Goal: Information Seeking & Learning: Learn about a topic

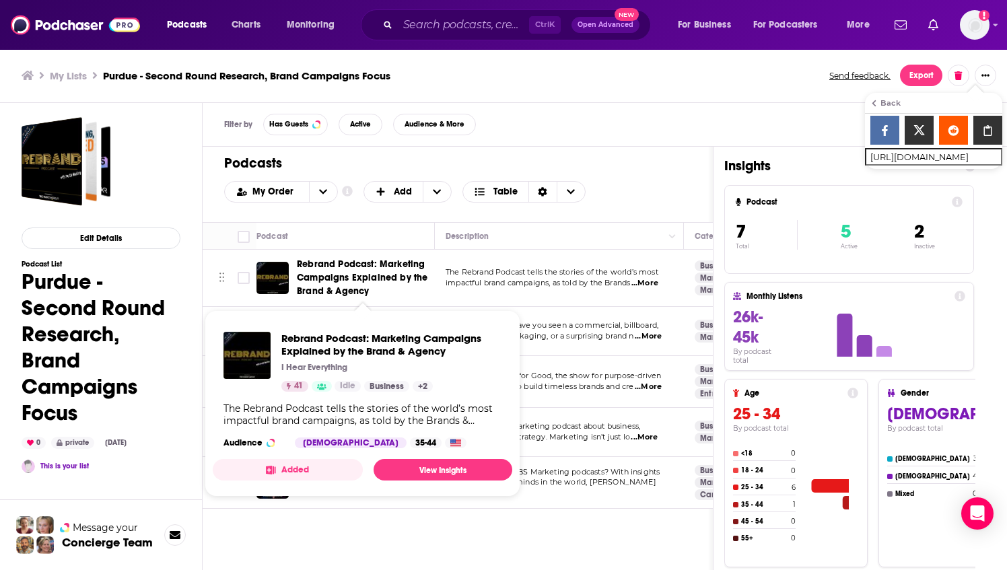
click at [353, 269] on span "Rebrand Podcast: Marketing Campaigns Explained by the Brand & Agency" at bounding box center [362, 278] width 131 height 38
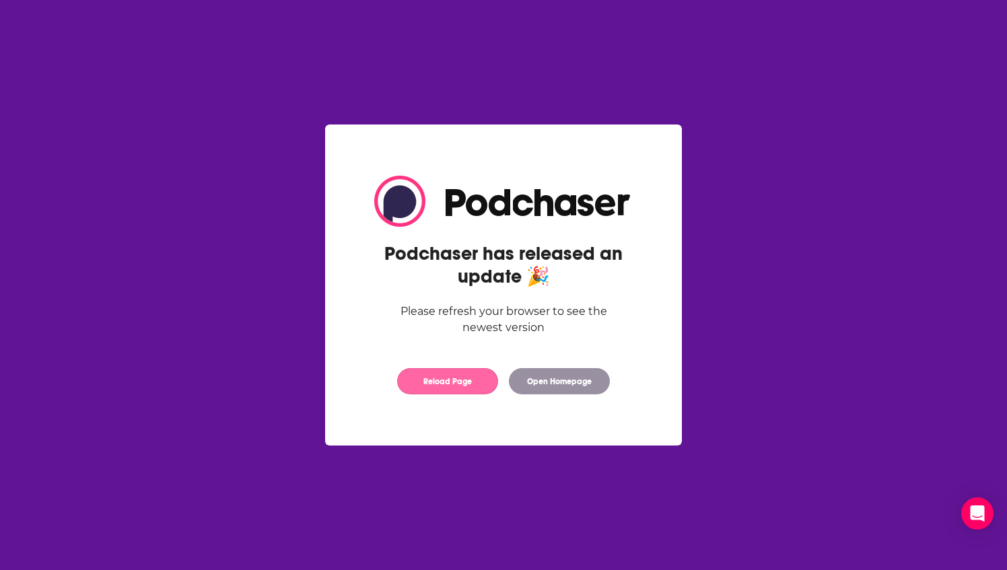
click at [462, 393] on button "Reload Page" at bounding box center [447, 381] width 101 height 26
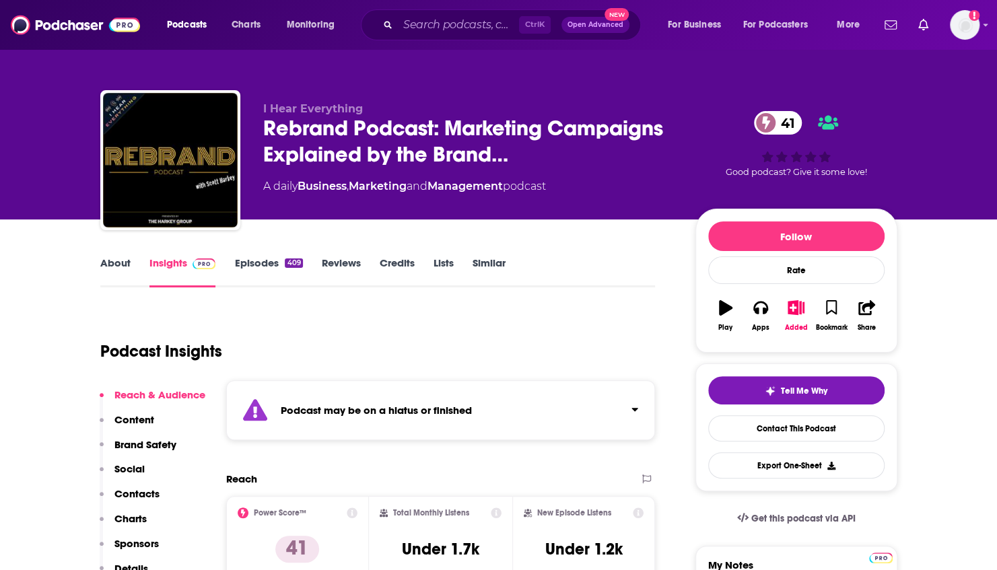
click at [262, 265] on link "Episodes 409" at bounding box center [268, 272] width 68 height 31
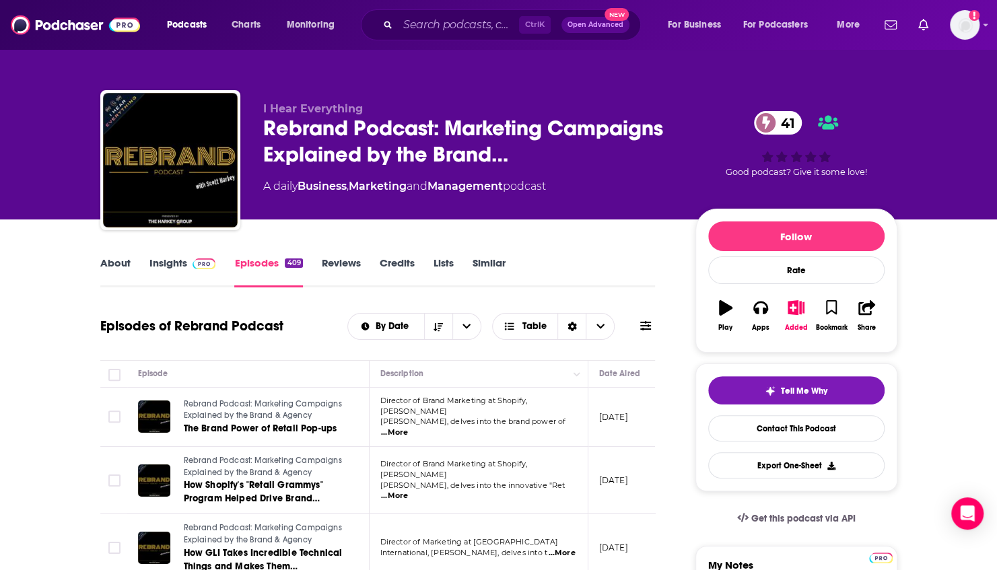
click at [112, 268] on link "About" at bounding box center [115, 272] width 30 height 31
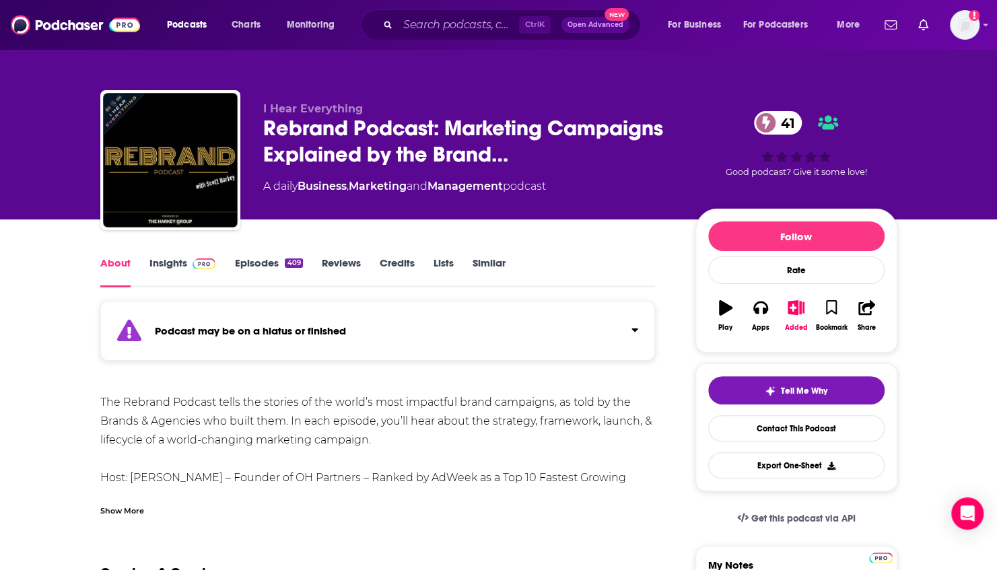
click at [168, 265] on link "Insights" at bounding box center [182, 272] width 67 height 31
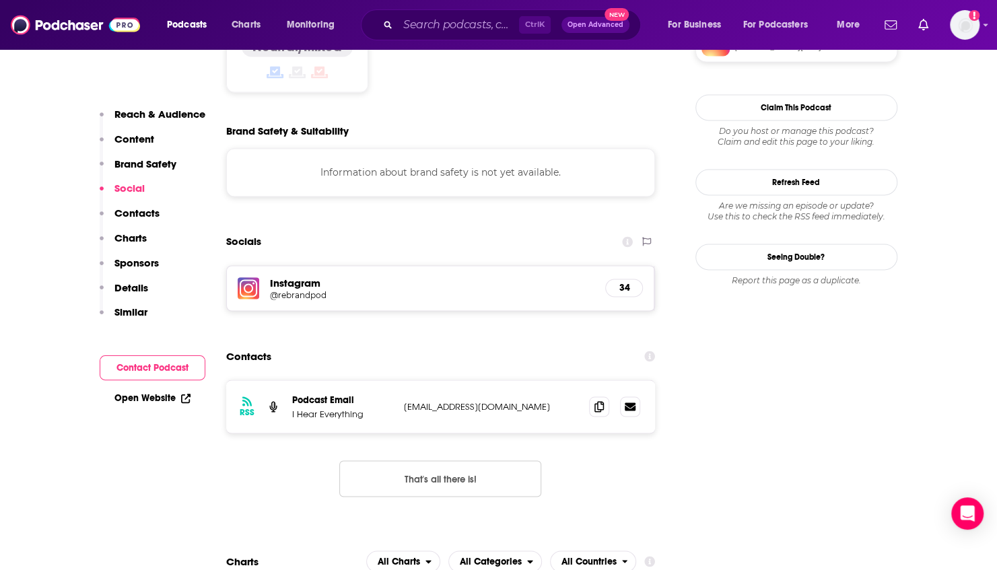
scroll to position [1201, 0]
click at [631, 401] on icon at bounding box center [630, 405] width 11 height 8
click at [602, 400] on icon at bounding box center [599, 405] width 9 height 11
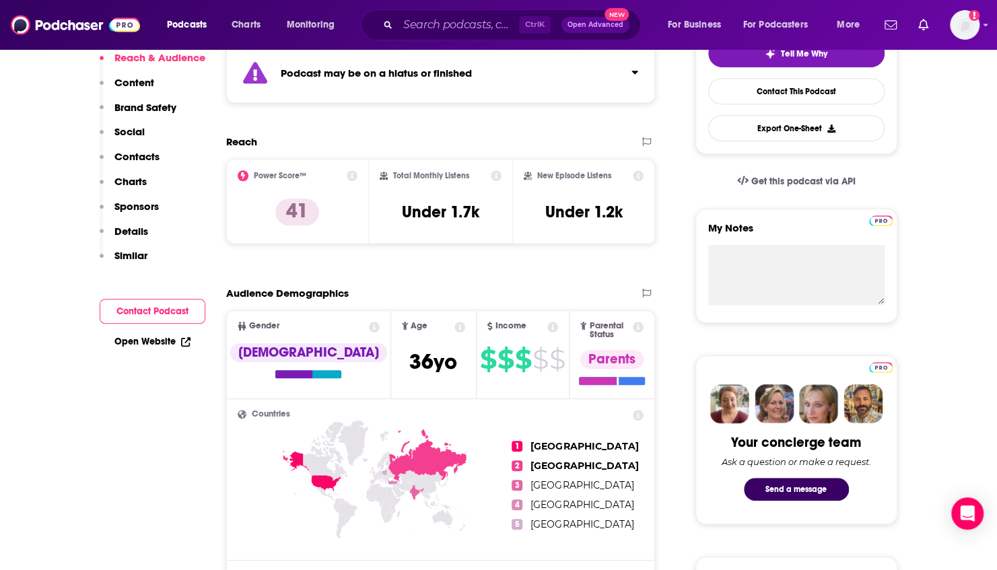
scroll to position [0, 0]
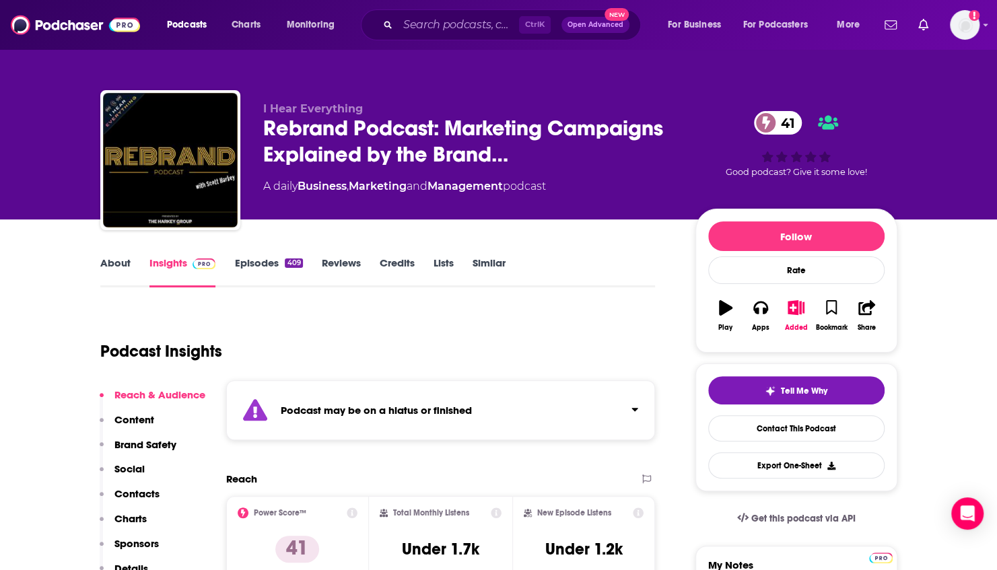
click at [27, 92] on div "I Hear Everything Rebrand Podcast: Marketing Campaigns Explained by the Brand… …" at bounding box center [498, 109] width 997 height 219
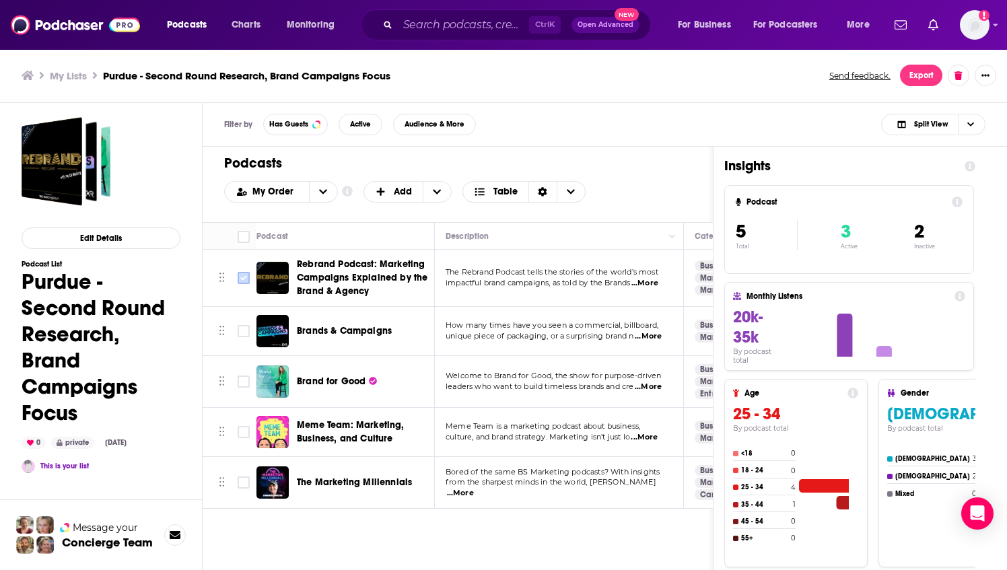
click at [239, 281] on input "Toggle select row" at bounding box center [244, 278] width 12 height 12
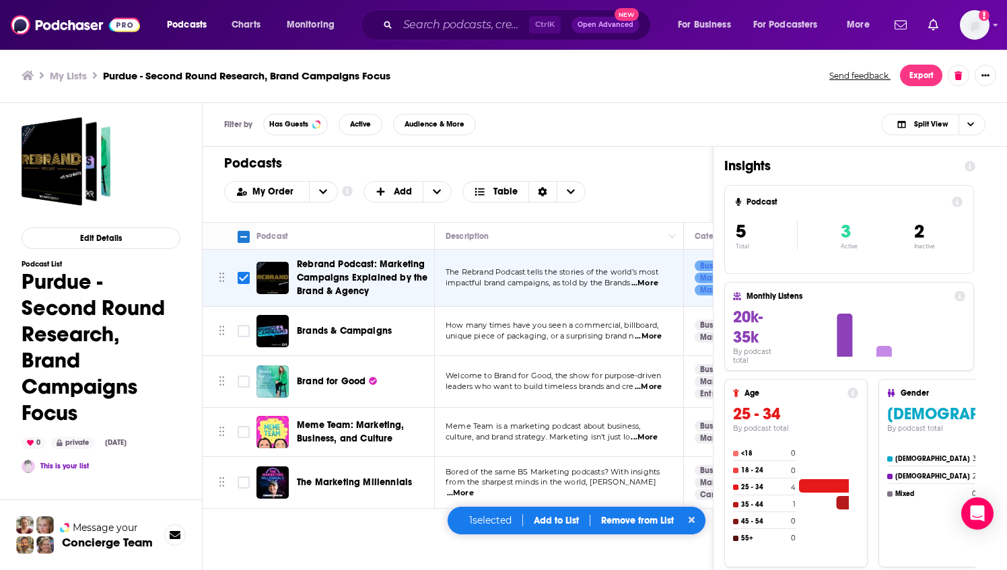
click at [638, 529] on div "1 selected Add to List Remove from List" at bounding box center [577, 520] width 260 height 29
click at [646, 526] on p "Remove from List" at bounding box center [637, 520] width 73 height 11
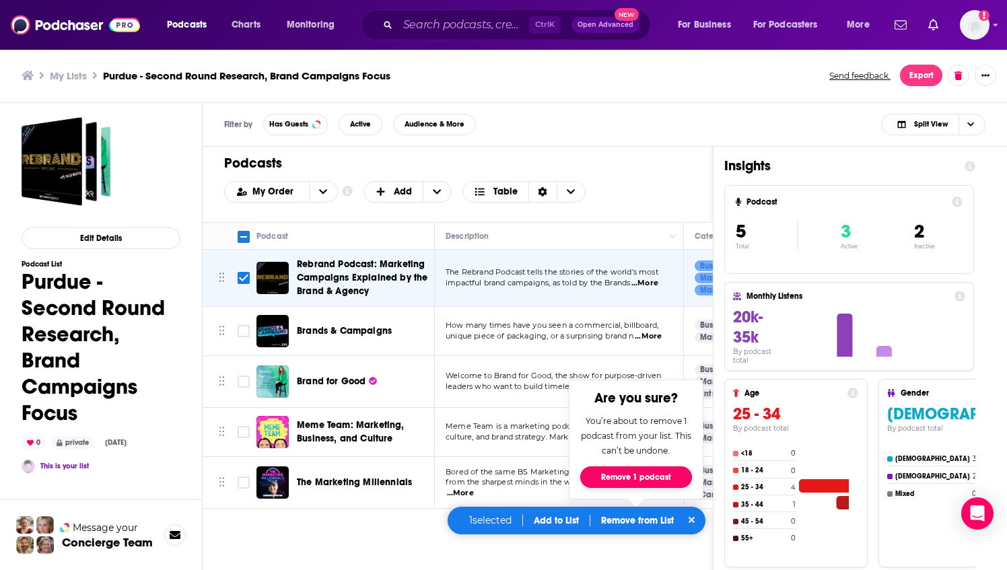
click at [632, 477] on button "Remove 1 podcast" at bounding box center [636, 478] width 112 height 22
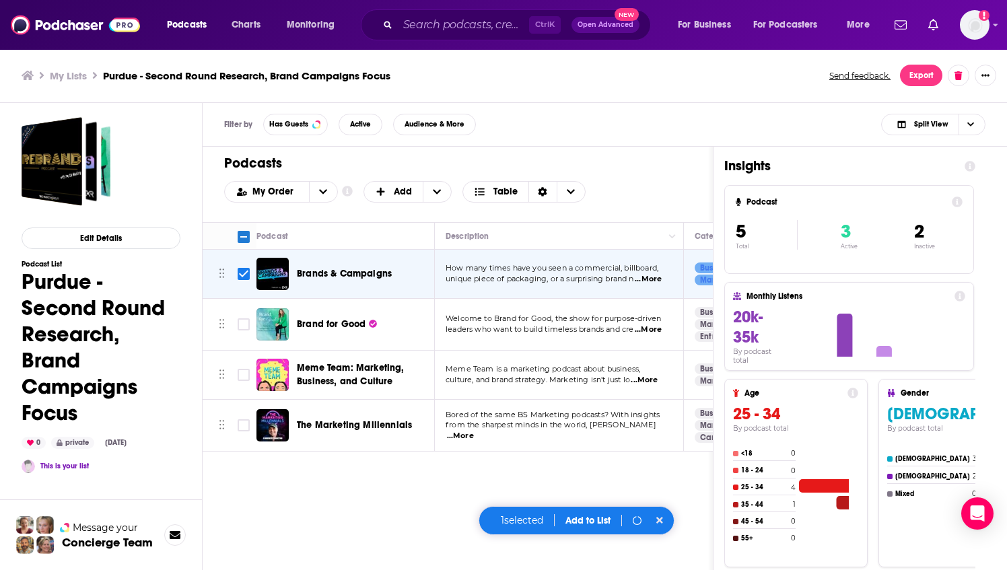
click at [323, 275] on div "Podcasts Charts Monitoring Ctrl K Open Advanced New For Business For Podcasters…" at bounding box center [503, 285] width 1007 height 570
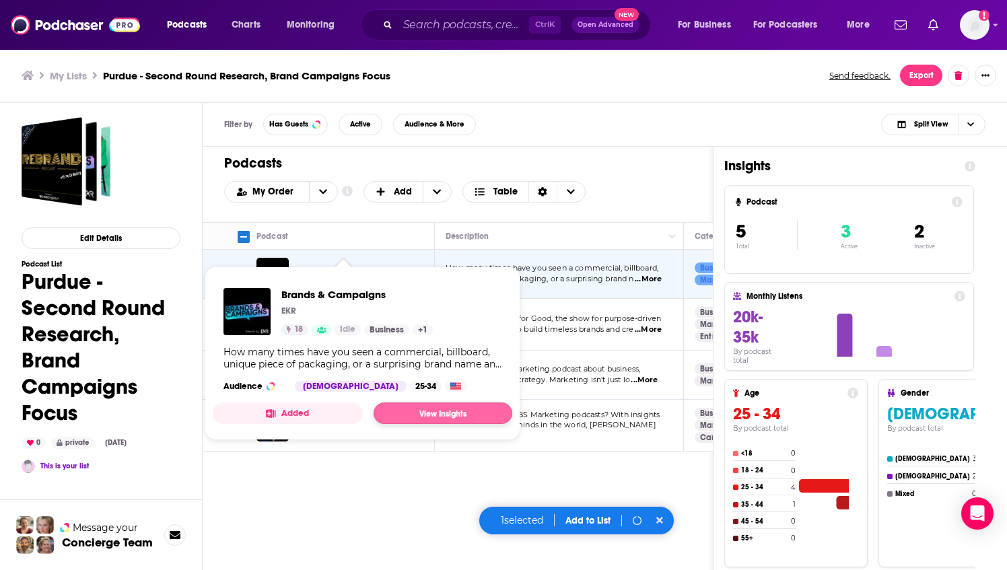
checkbox input "false"
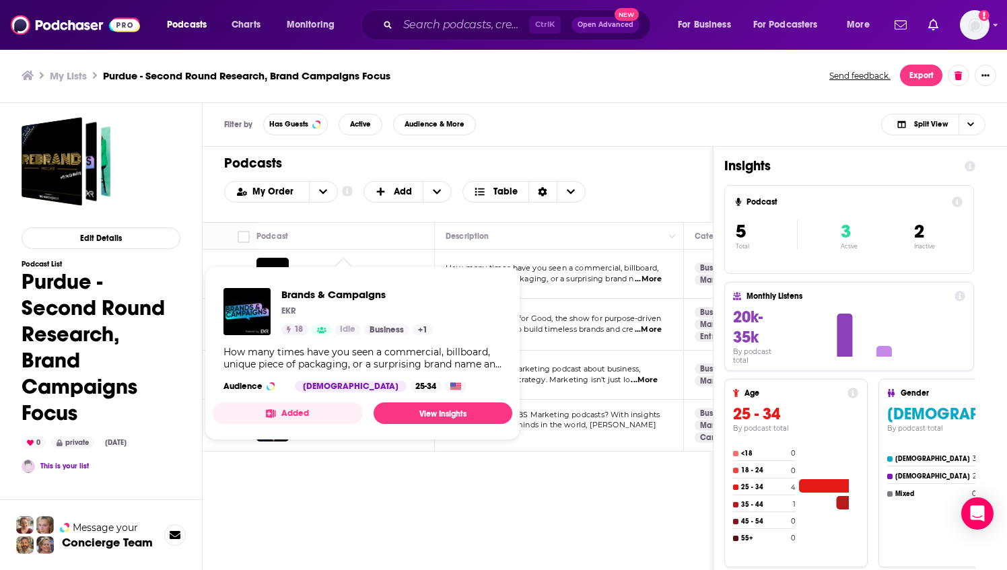
click at [560, 325] on span "leaders who want to build timeless brands and cre" at bounding box center [540, 329] width 188 height 9
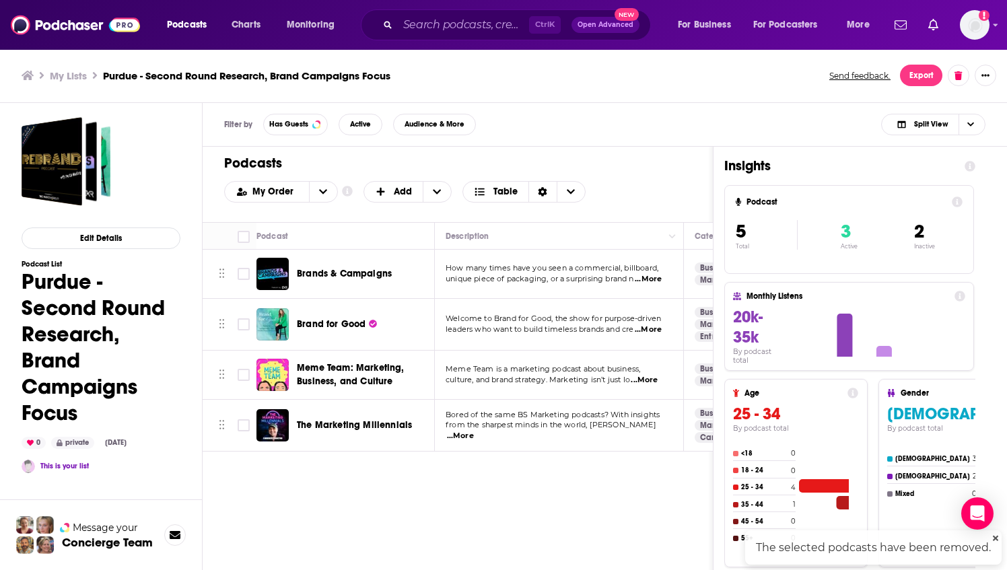
click at [320, 272] on span "Brands & Campaigns" at bounding box center [344, 273] width 95 height 11
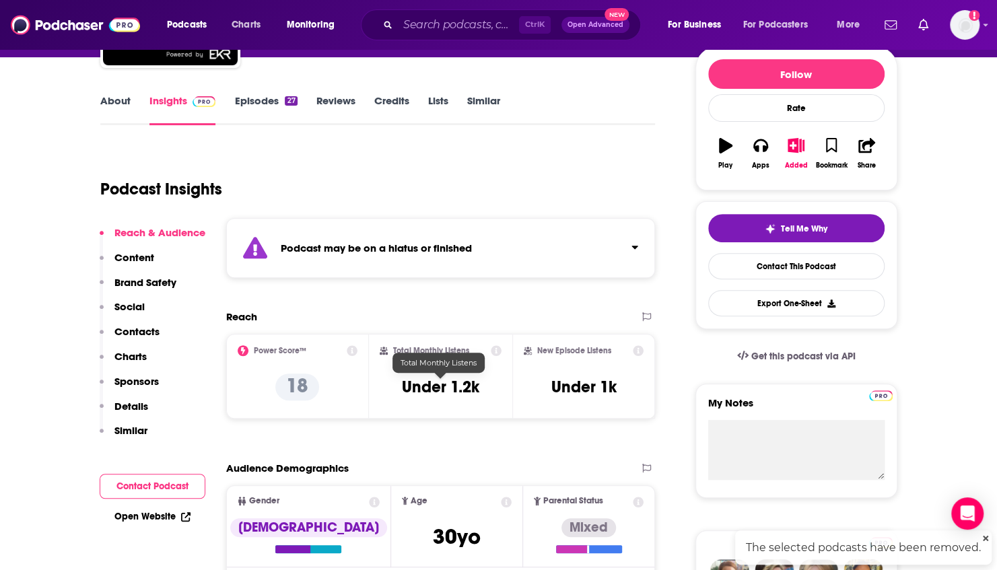
scroll to position [172, 0]
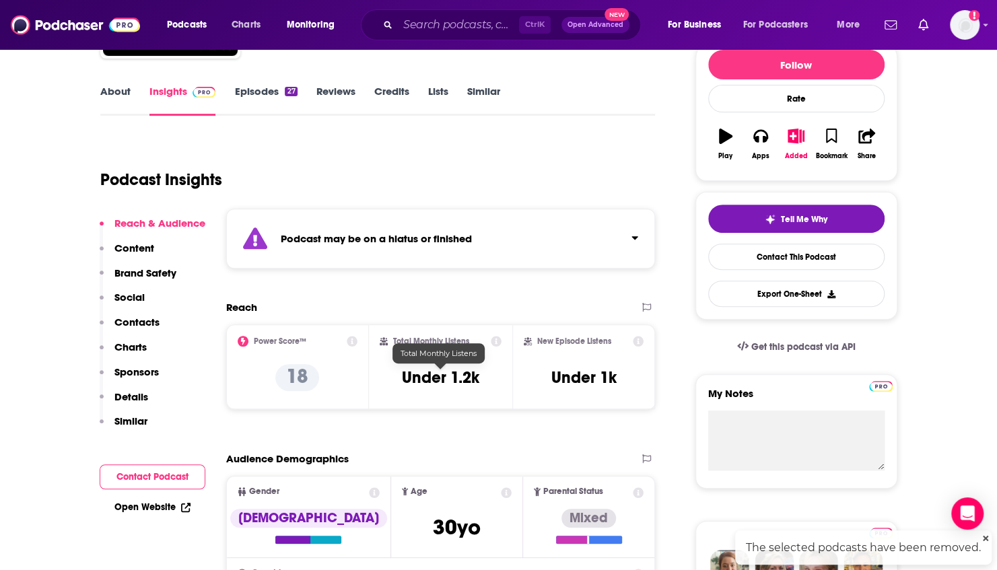
click at [267, 90] on link "Episodes 27" at bounding box center [265, 100] width 63 height 31
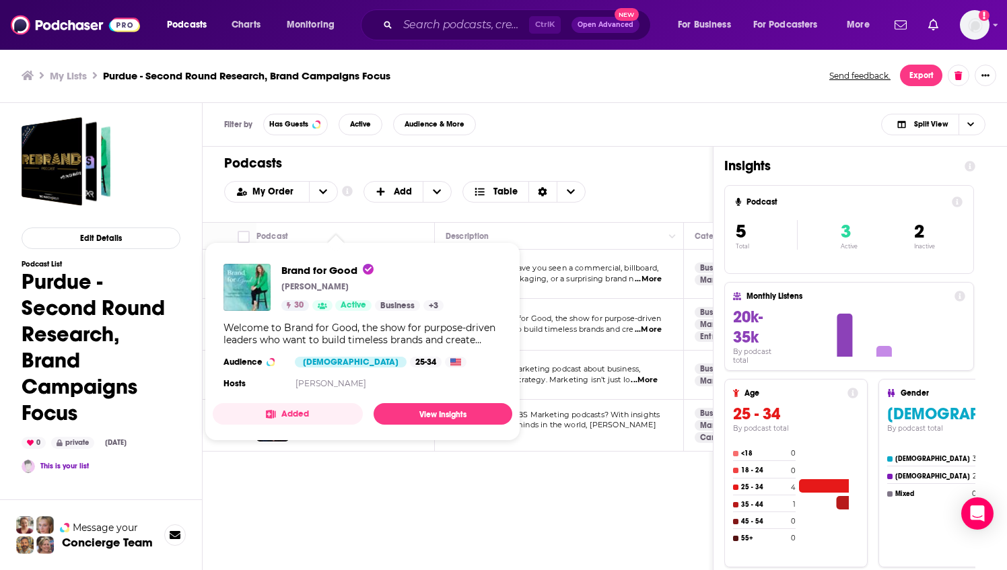
click at [346, 323] on div "Welcome to Brand for Good, the show for purpose-driven leaders who want to buil…" at bounding box center [363, 334] width 278 height 24
click at [320, 271] on span "Brand for Good" at bounding box center [327, 270] width 92 height 13
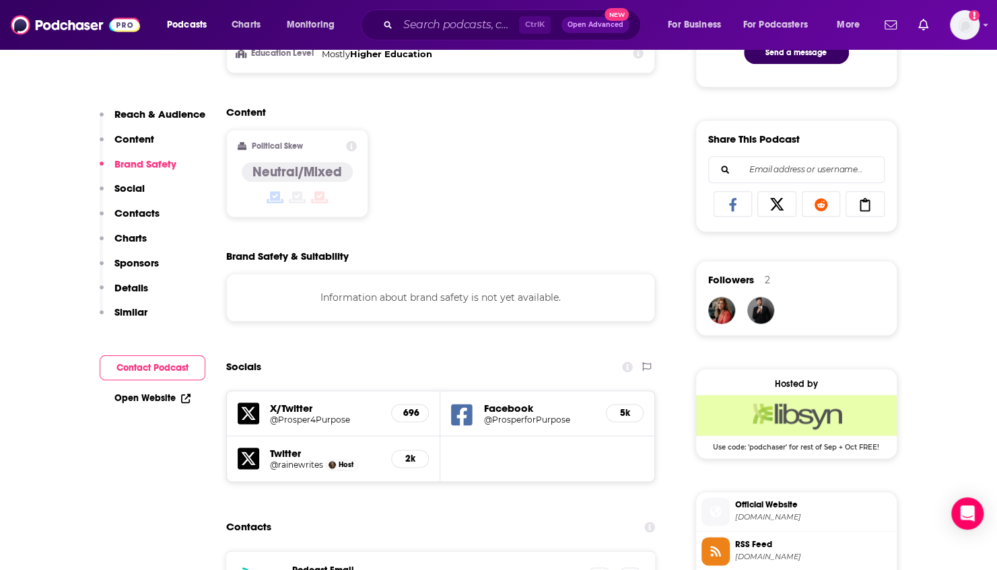
scroll to position [1062, 0]
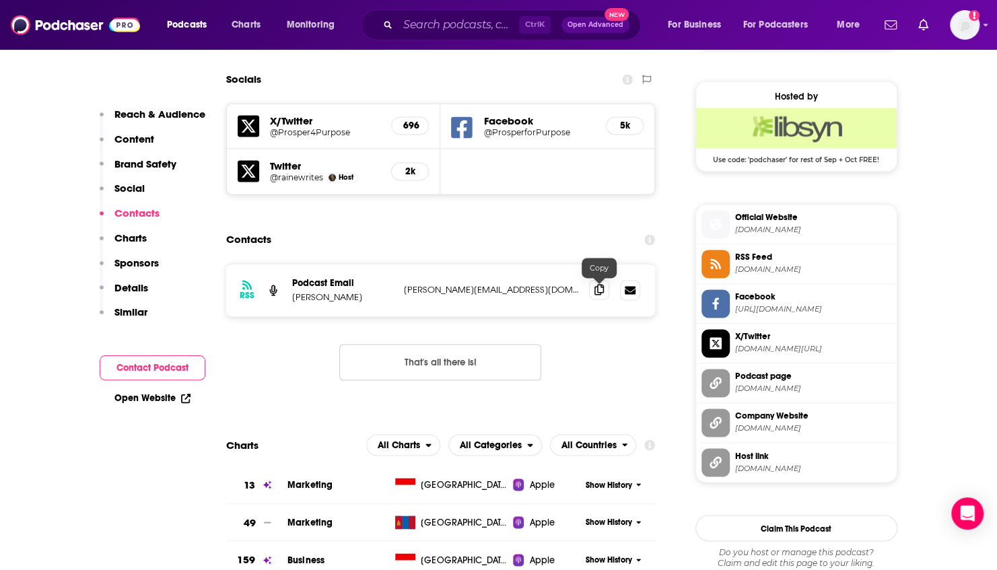
click at [595, 293] on icon at bounding box center [599, 289] width 9 height 11
click at [601, 290] on icon at bounding box center [599, 289] width 9 height 11
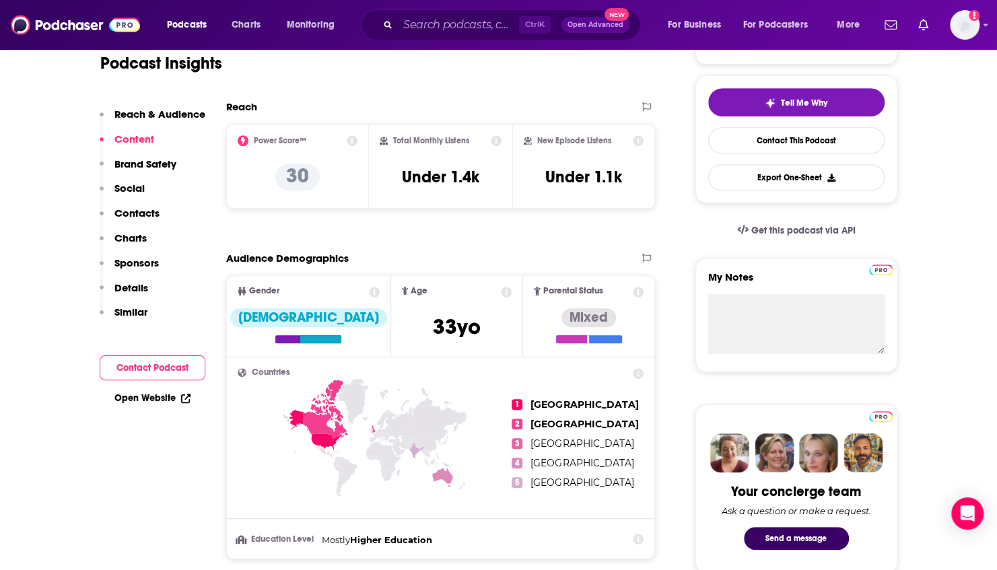
scroll to position [0, 0]
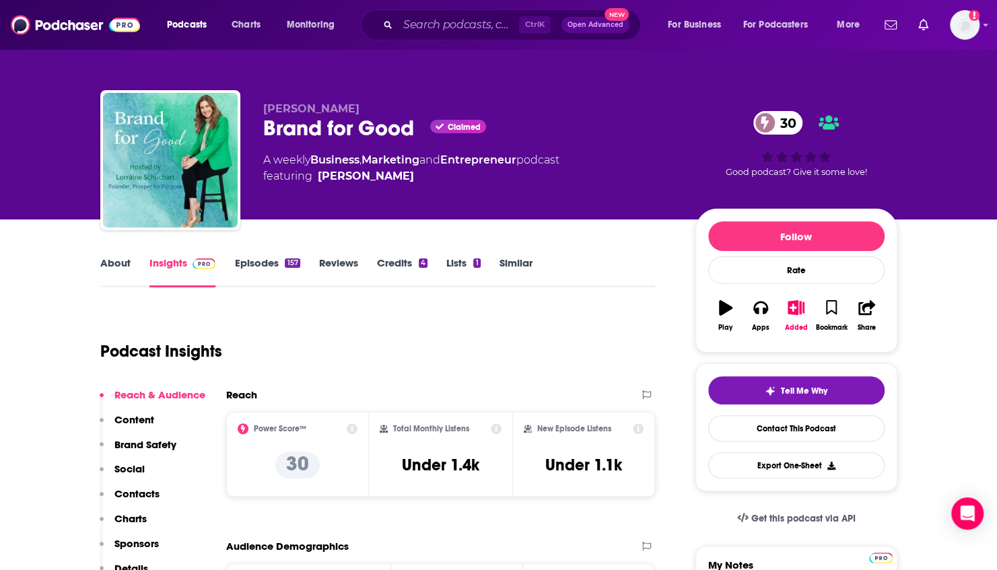
click at [255, 264] on link "Episodes 157" at bounding box center [266, 272] width 65 height 31
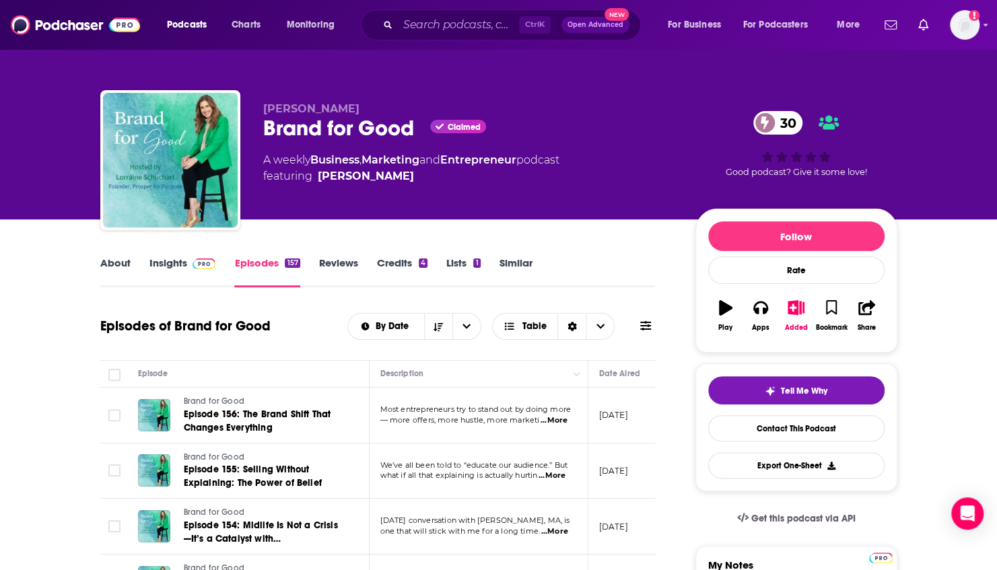
click at [551, 421] on span "...More" at bounding box center [554, 420] width 27 height 11
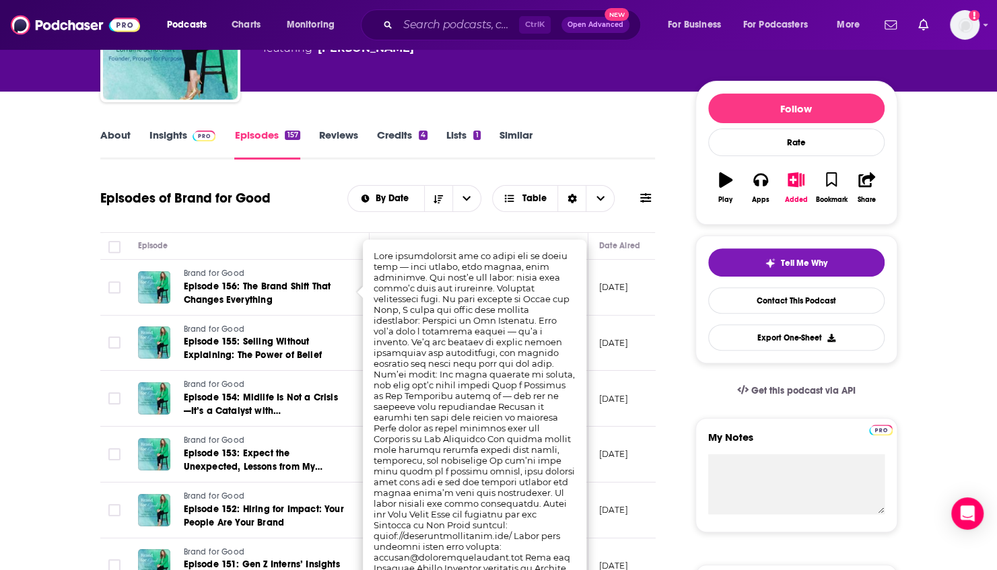
scroll to position [147, 0]
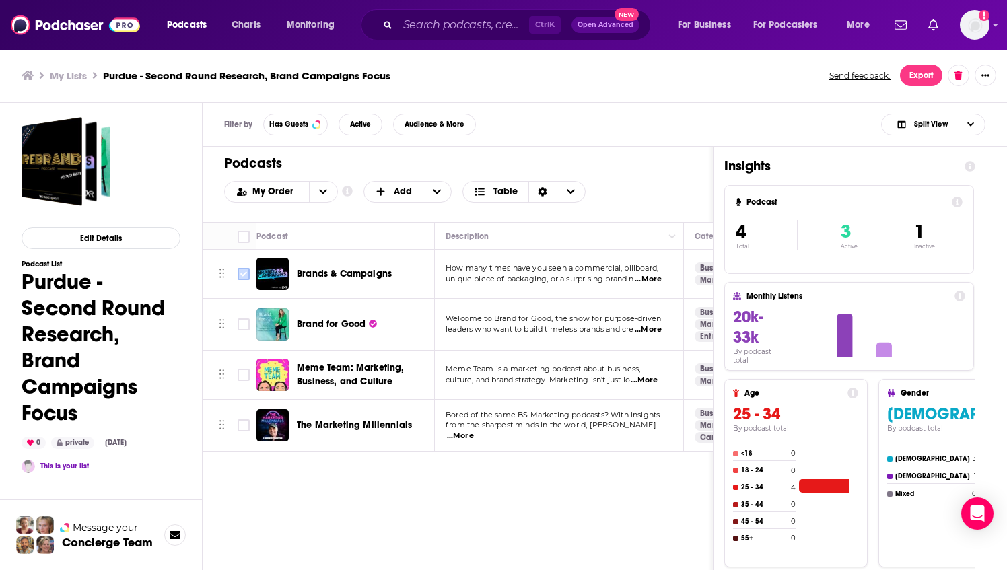
click at [244, 273] on input "Toggle select row" at bounding box center [244, 274] width 12 height 12
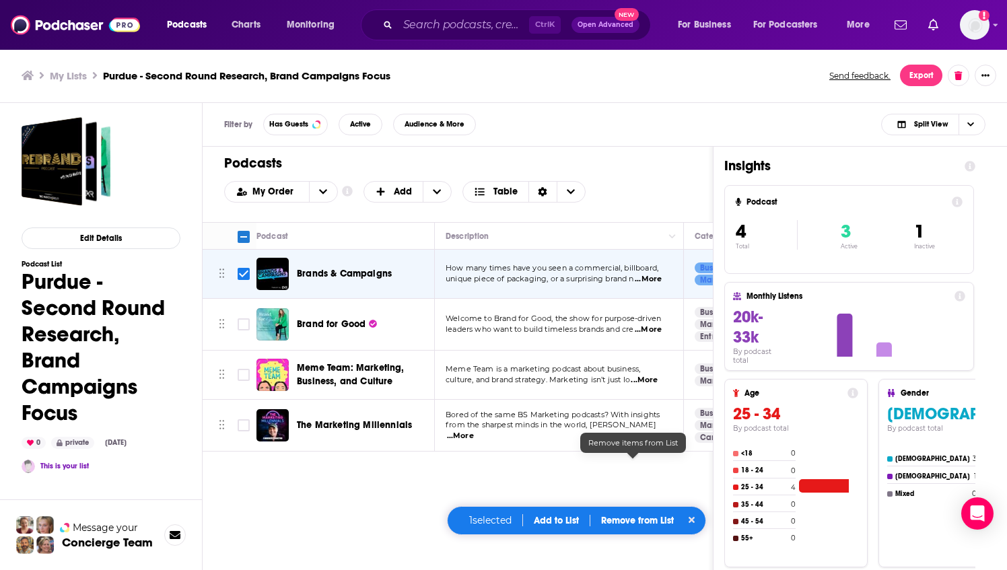
click at [643, 518] on p "Remove from List" at bounding box center [637, 520] width 73 height 11
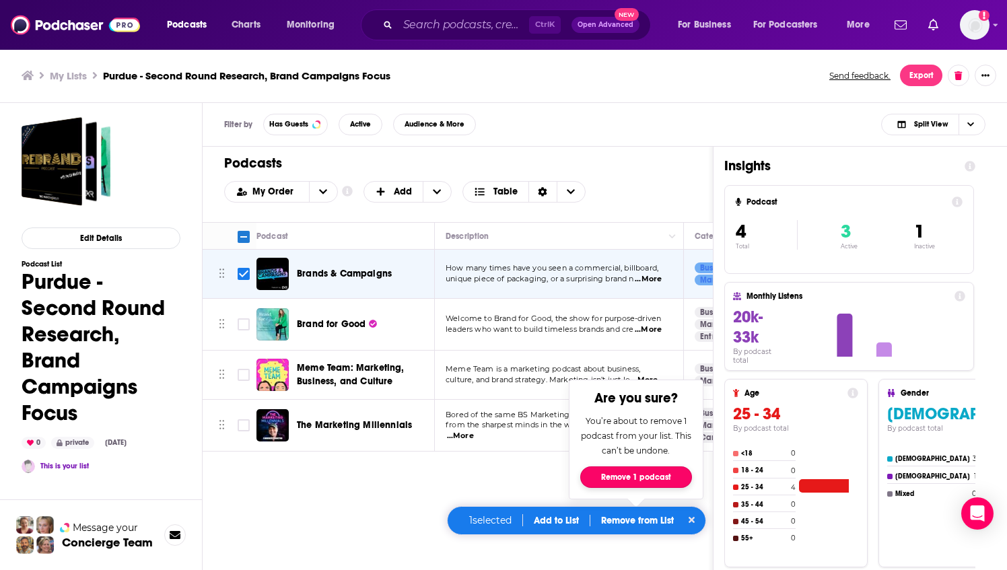
click at [631, 475] on button "Remove 1 podcast" at bounding box center [636, 478] width 112 height 22
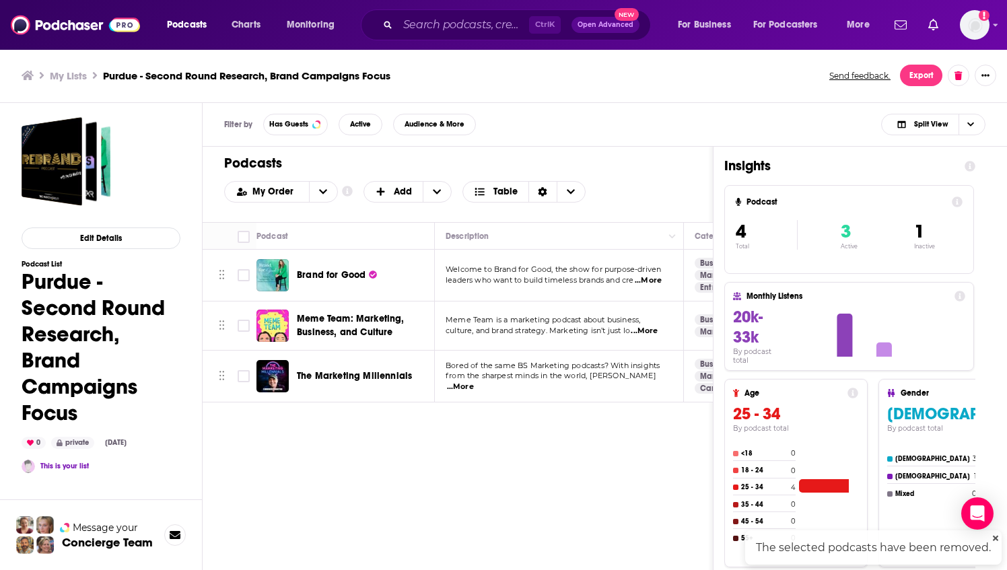
checkbox input "false"
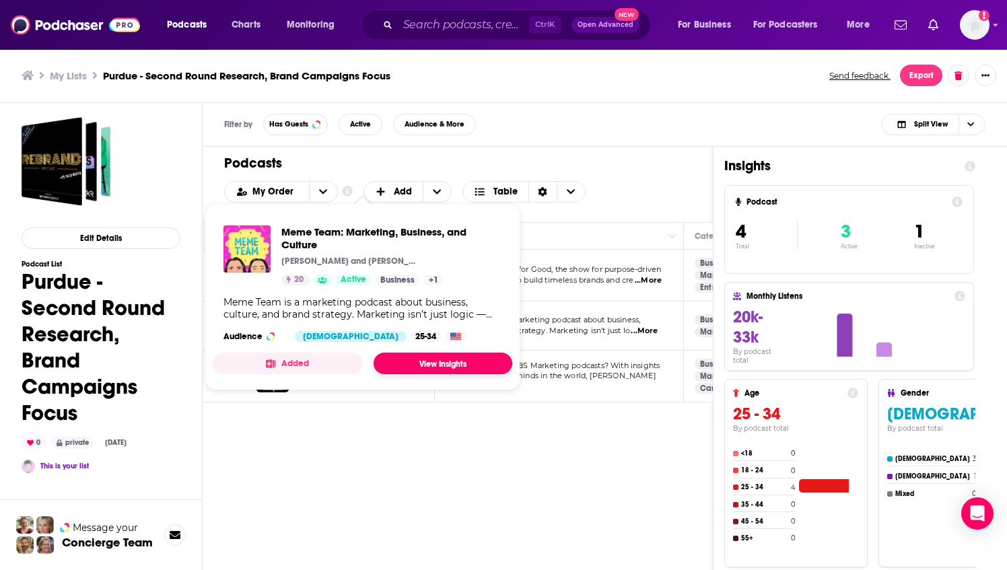
click at [419, 354] on link "View Insights" at bounding box center [443, 364] width 139 height 22
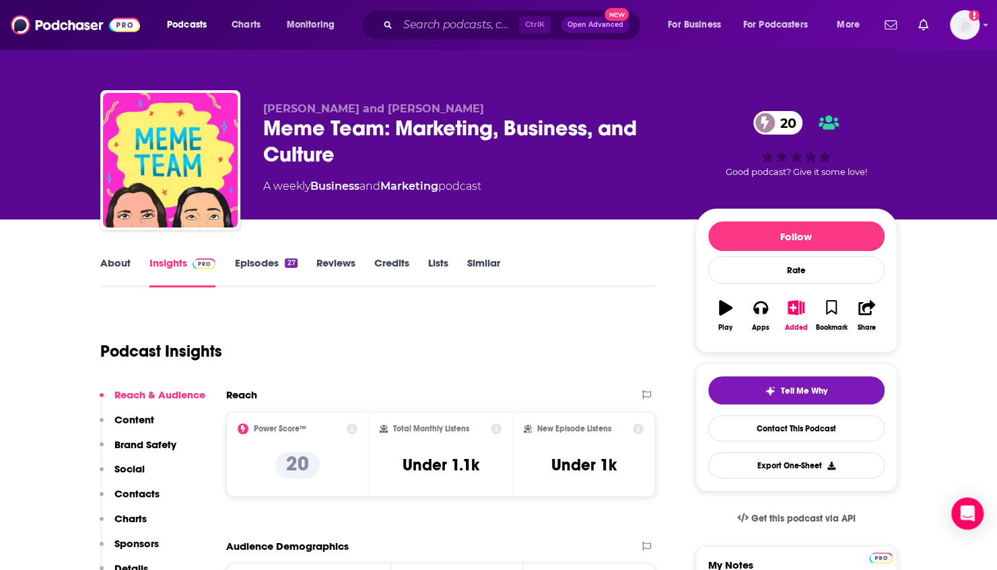
scroll to position [27, 0]
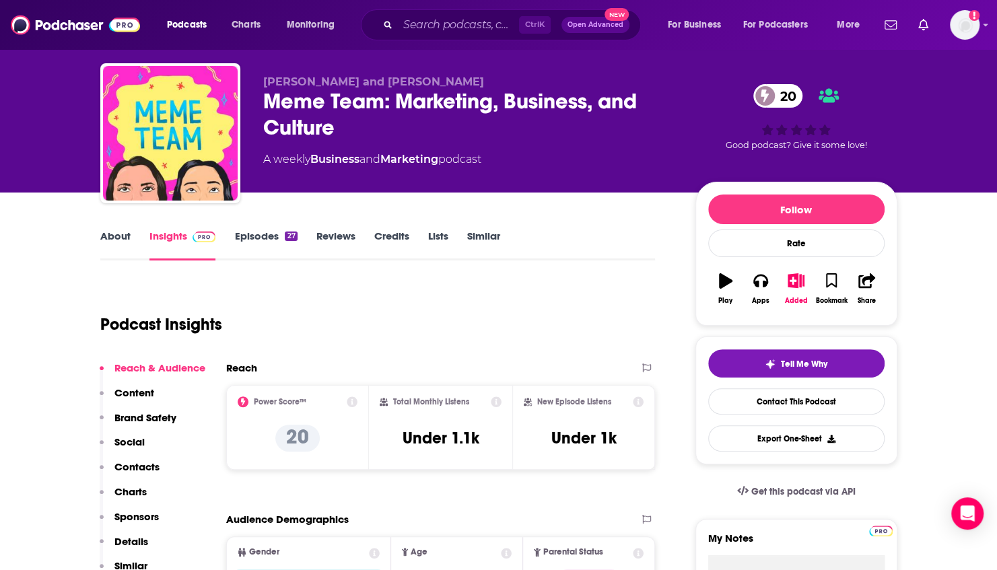
click at [891, 150] on div "20 Good podcast? Give it some love!" at bounding box center [796, 116] width 202 height 83
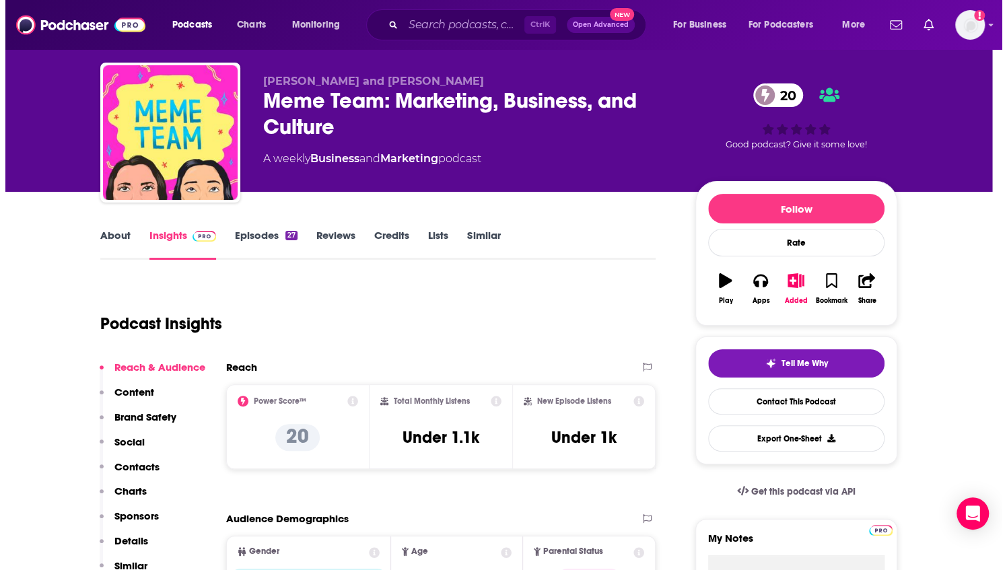
scroll to position [0, 0]
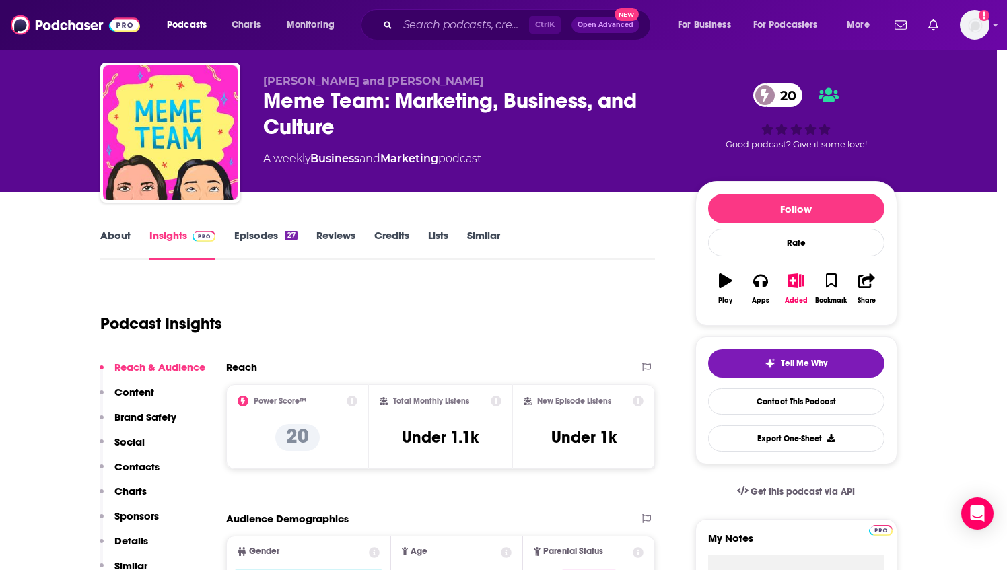
click at [708, 306] on div "Meme Team: Marketing, Business, and Culture Sonia Baschez and Amanda Natividad …" at bounding box center [503, 285] width 1007 height 570
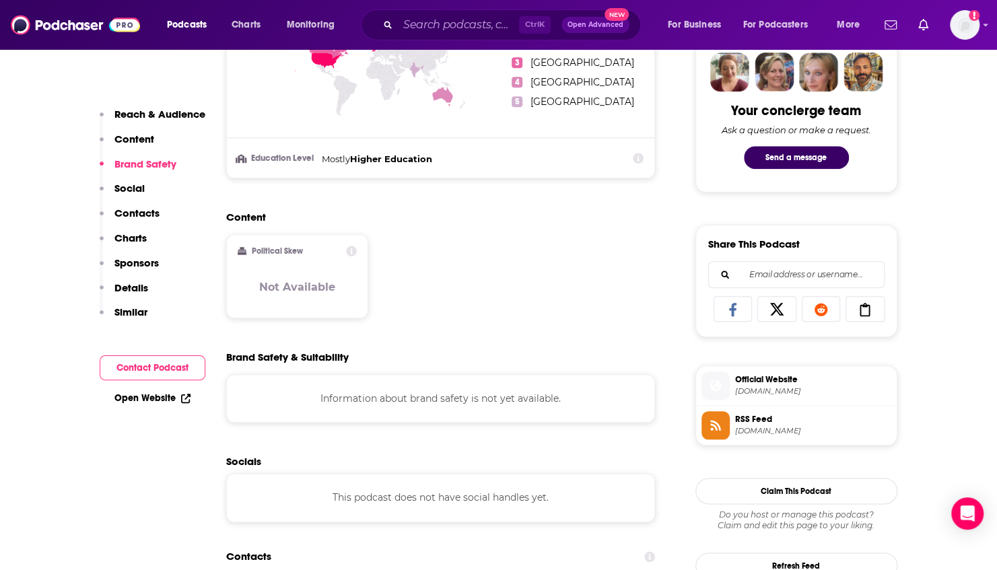
scroll to position [990, 0]
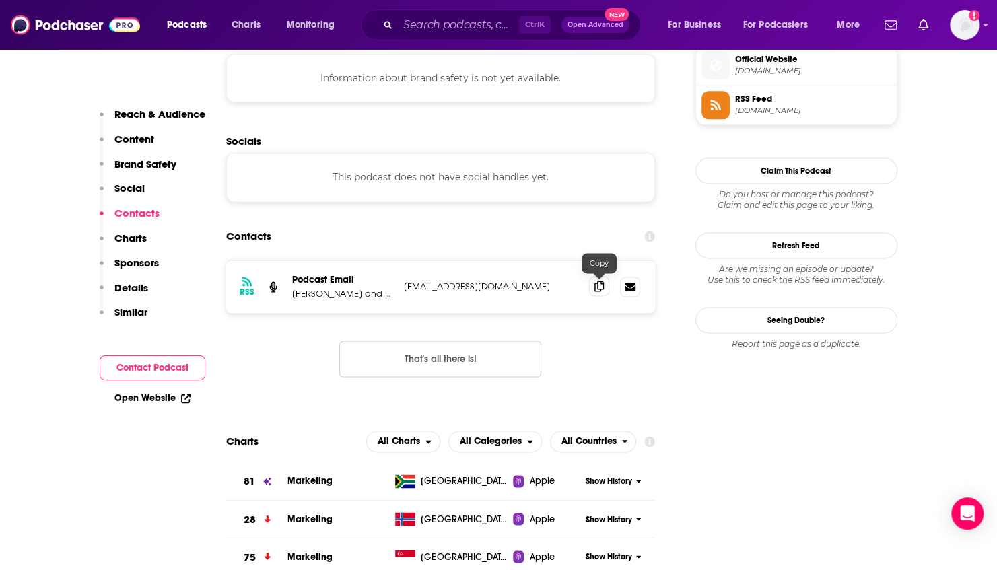
click at [599, 287] on icon at bounding box center [599, 286] width 9 height 11
click at [350, 294] on p "Sonia Baschez and Amanda Natividad" at bounding box center [342, 293] width 101 height 11
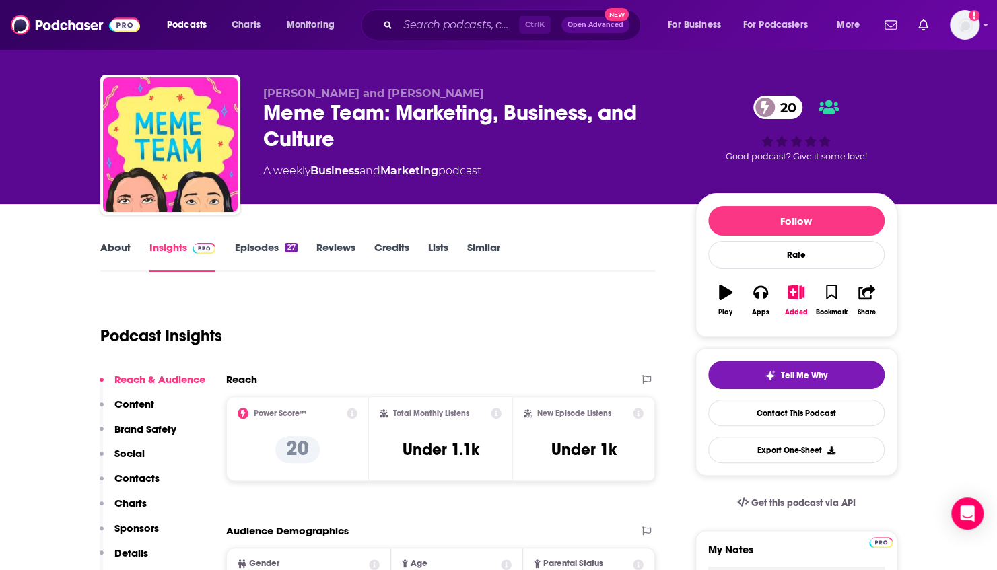
scroll to position [0, 0]
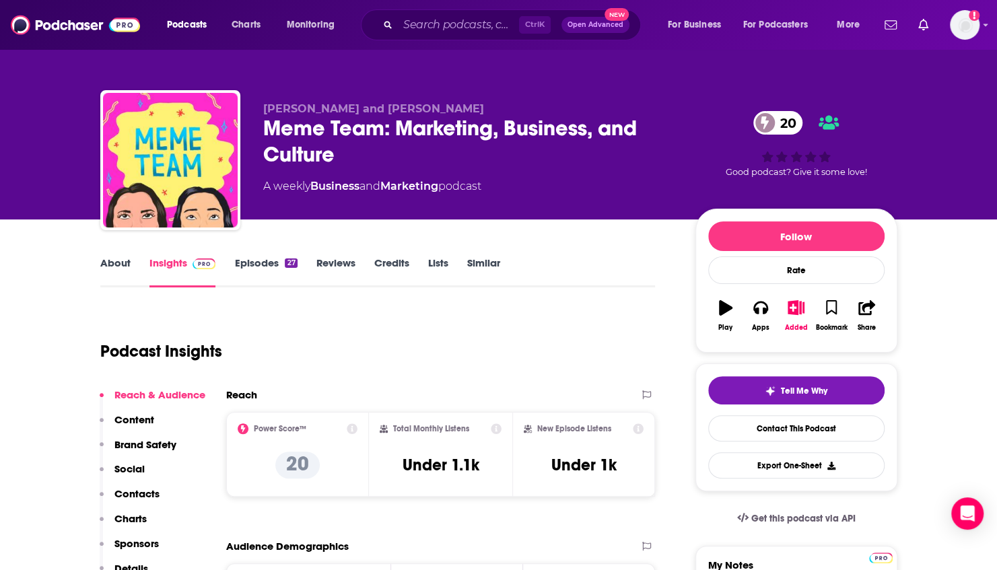
click at [254, 260] on link "Episodes 27" at bounding box center [265, 272] width 63 height 31
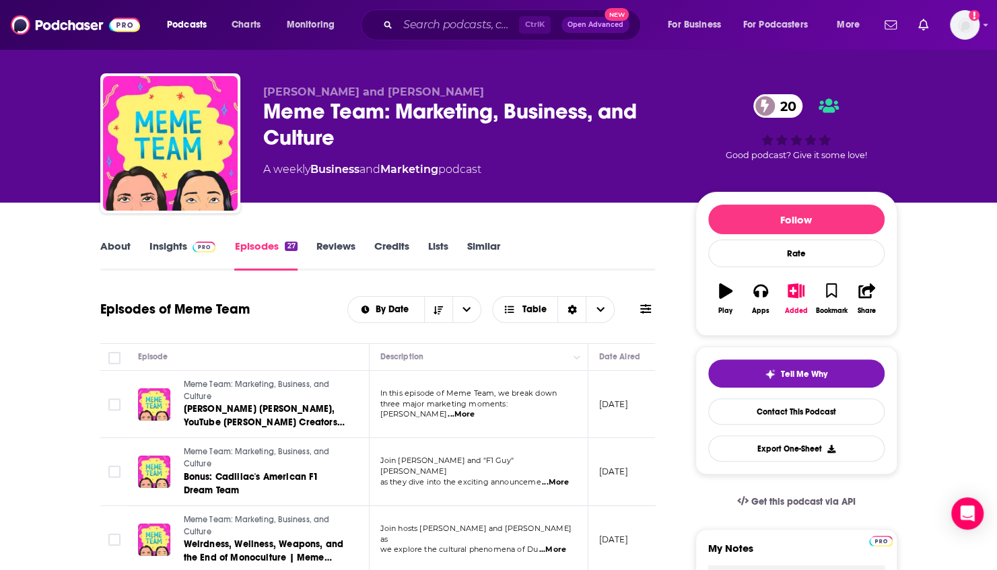
scroll to position [18, 0]
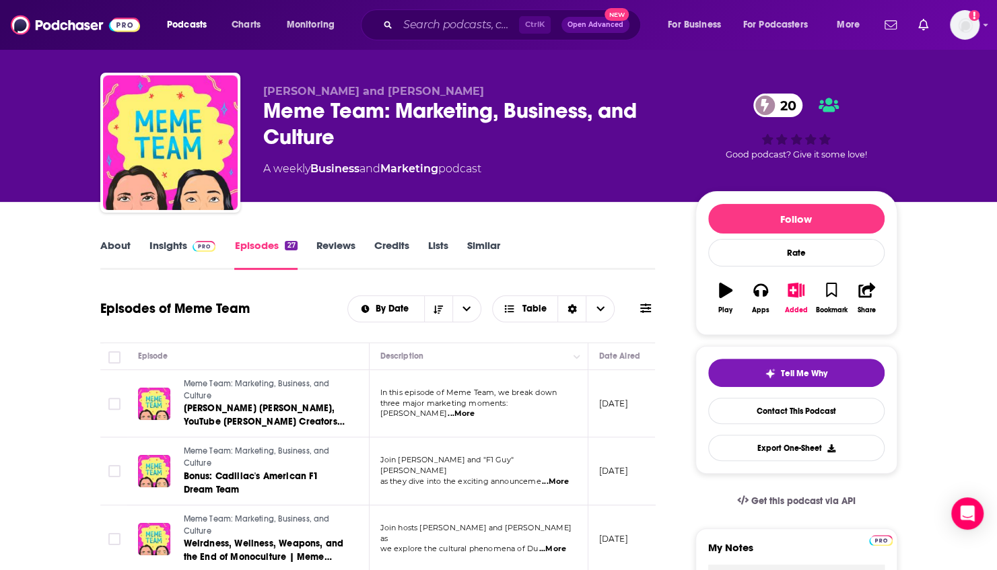
click at [475, 411] on span "...More" at bounding box center [461, 414] width 27 height 11
click at [475, 412] on span "...More" at bounding box center [461, 414] width 27 height 11
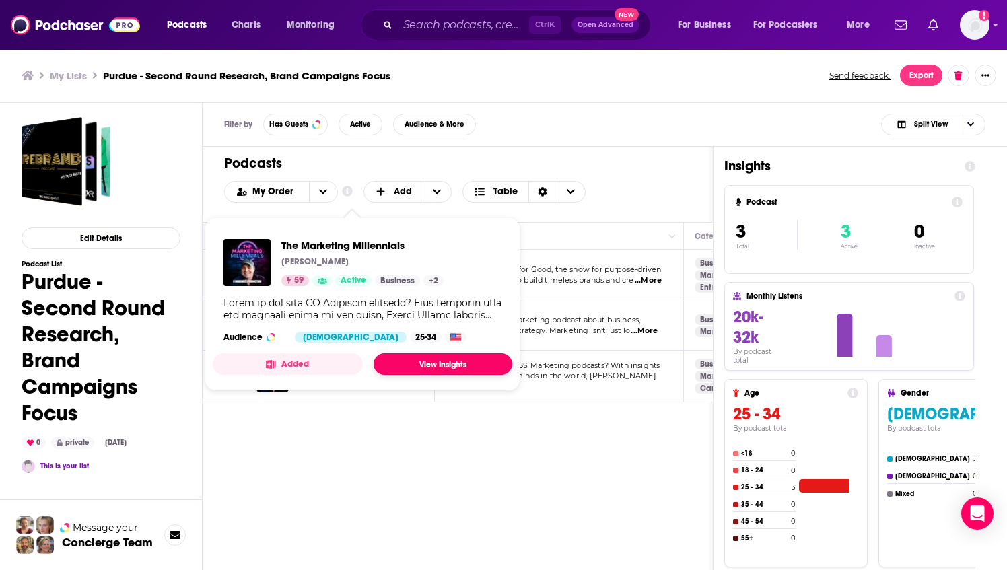
click at [439, 369] on link "View Insights" at bounding box center [443, 364] width 139 height 22
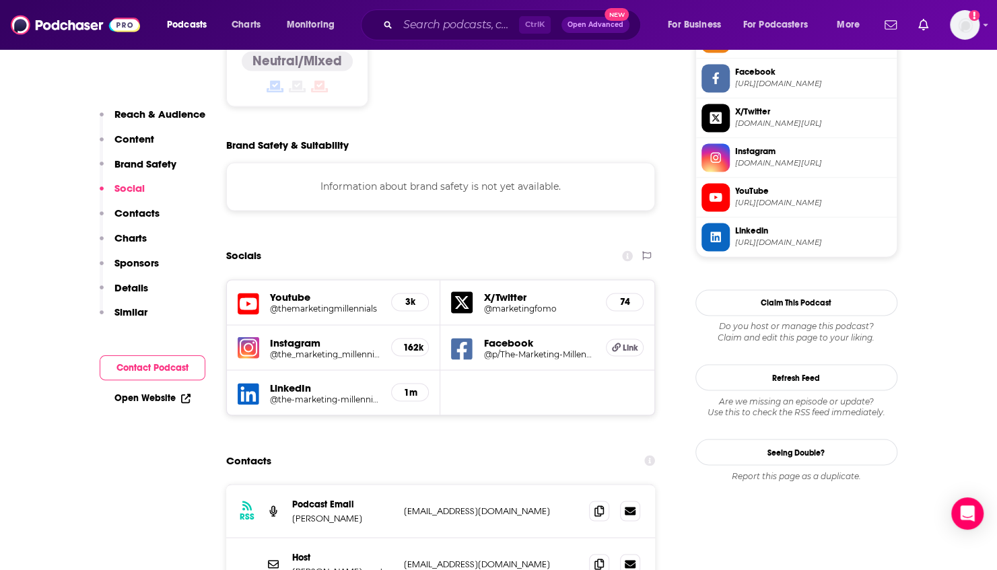
scroll to position [1211, 0]
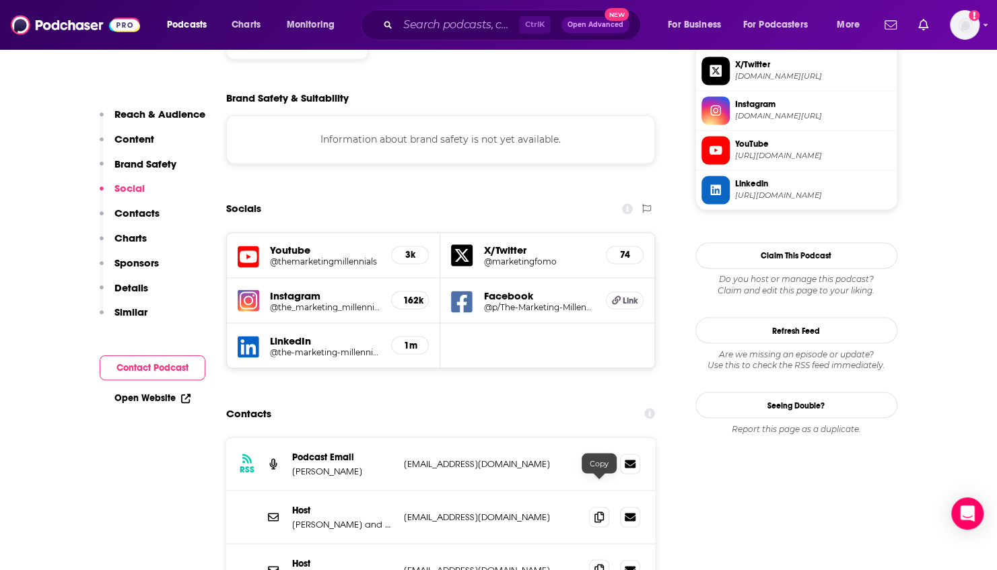
click at [595, 564] on icon at bounding box center [599, 569] width 9 height 11
click at [597, 511] on icon at bounding box center [599, 516] width 9 height 11
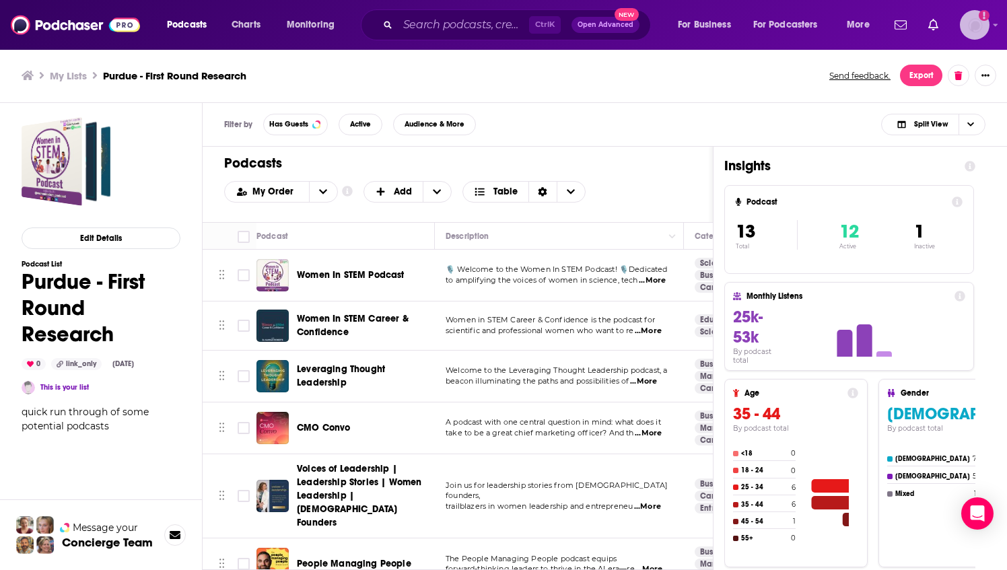
click at [995, 25] on icon "Show profile menu" at bounding box center [996, 25] width 5 height 3
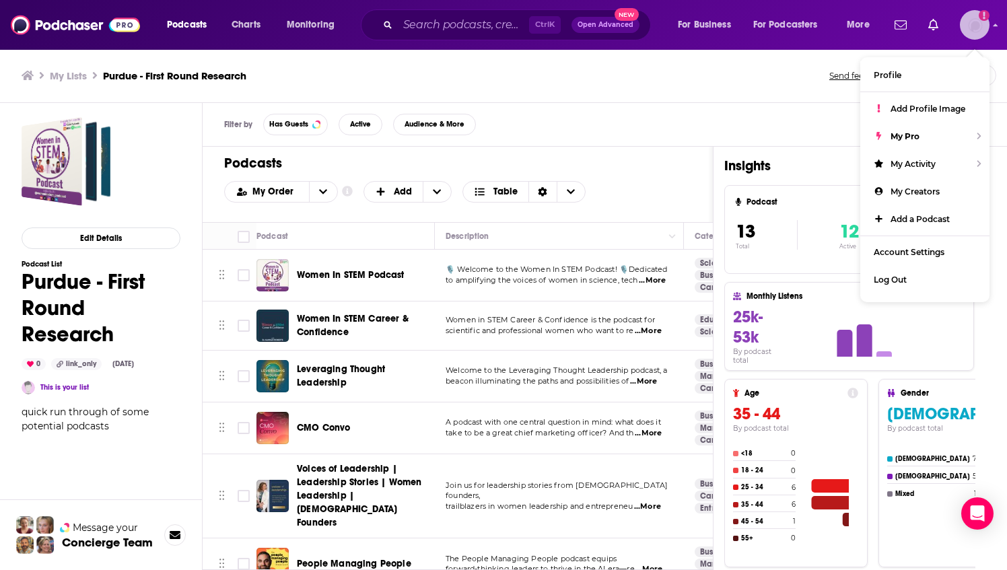
click at [955, 170] on div "My Activity" at bounding box center [924, 164] width 129 height 28
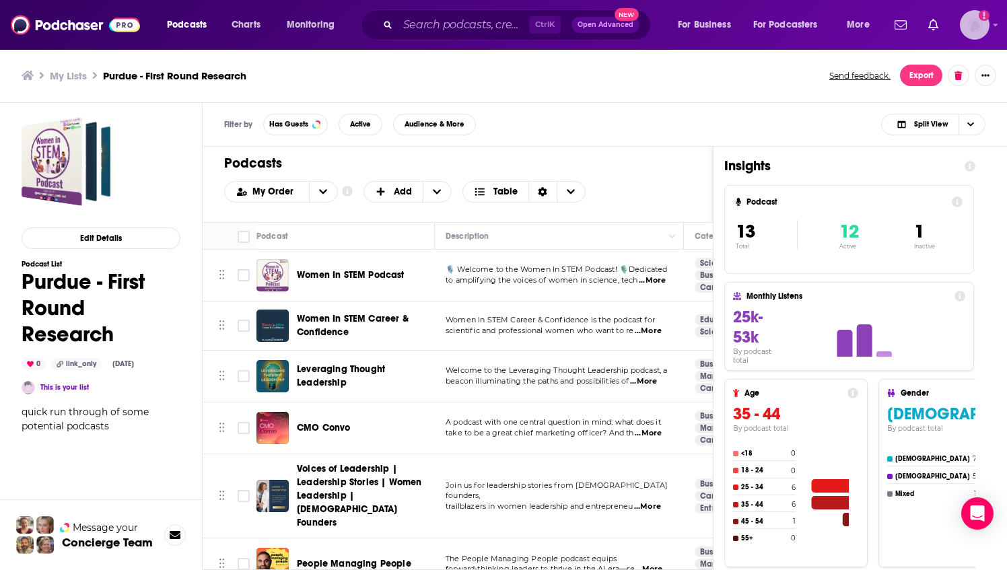
click at [998, 29] on icon "Show profile menu" at bounding box center [995, 25] width 5 height 8
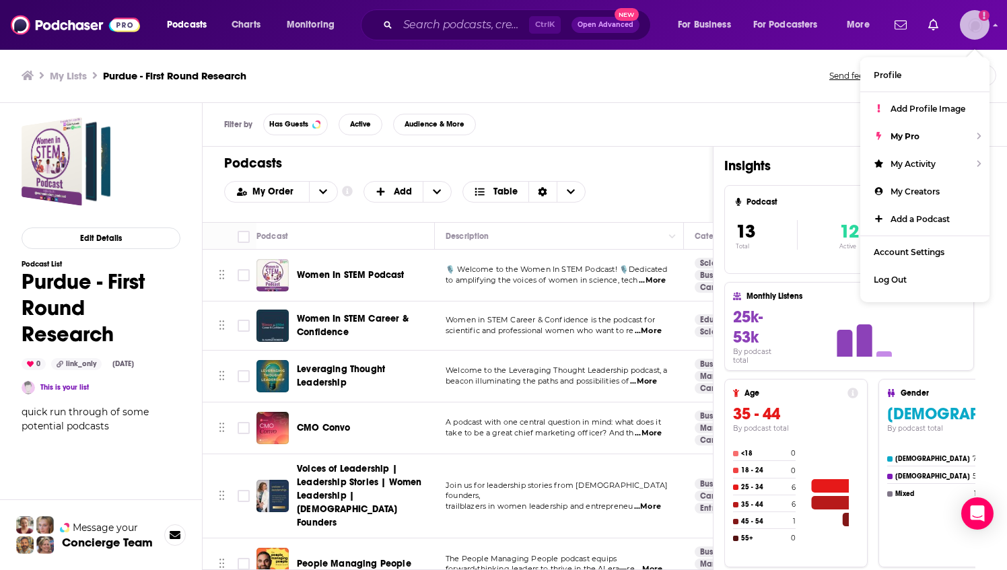
click at [974, 163] on div "My Activity" at bounding box center [924, 164] width 129 height 28
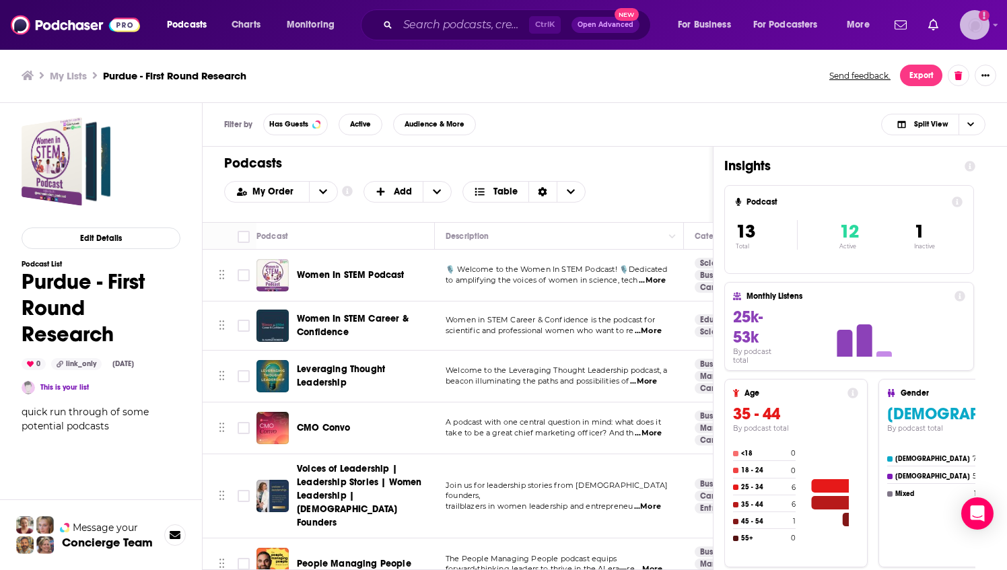
click at [995, 25] on icon "Show profile menu" at bounding box center [996, 25] width 5 height 3
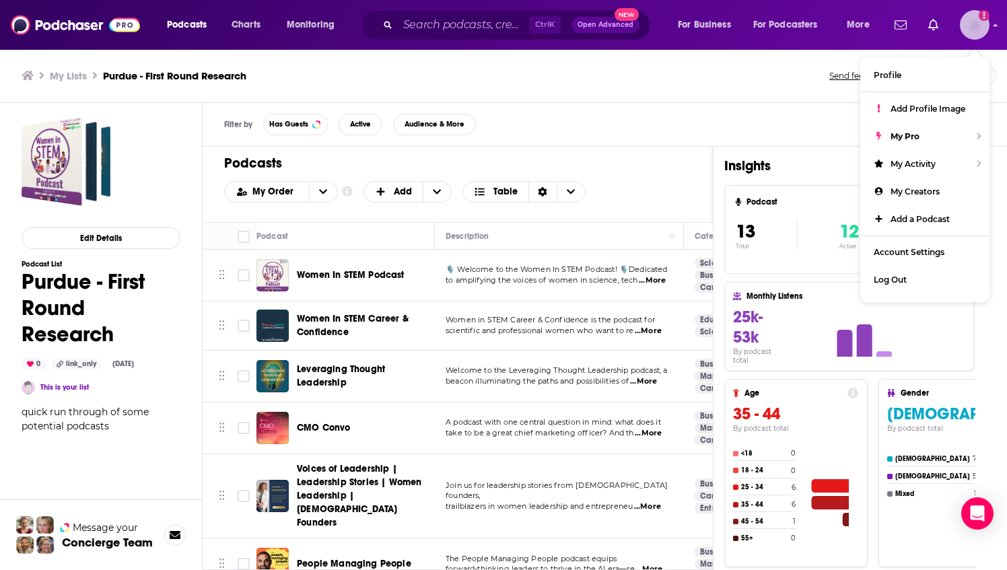
click at [926, 168] on span "My Activity" at bounding box center [913, 164] width 45 height 10
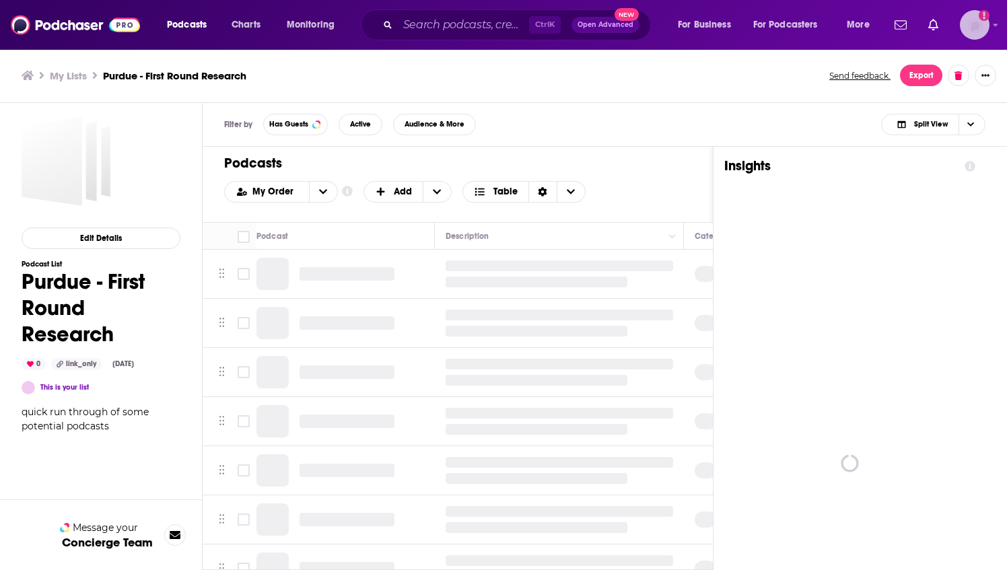
click at [983, 35] on img "Logged in as ncannella" at bounding box center [975, 25] width 30 height 30
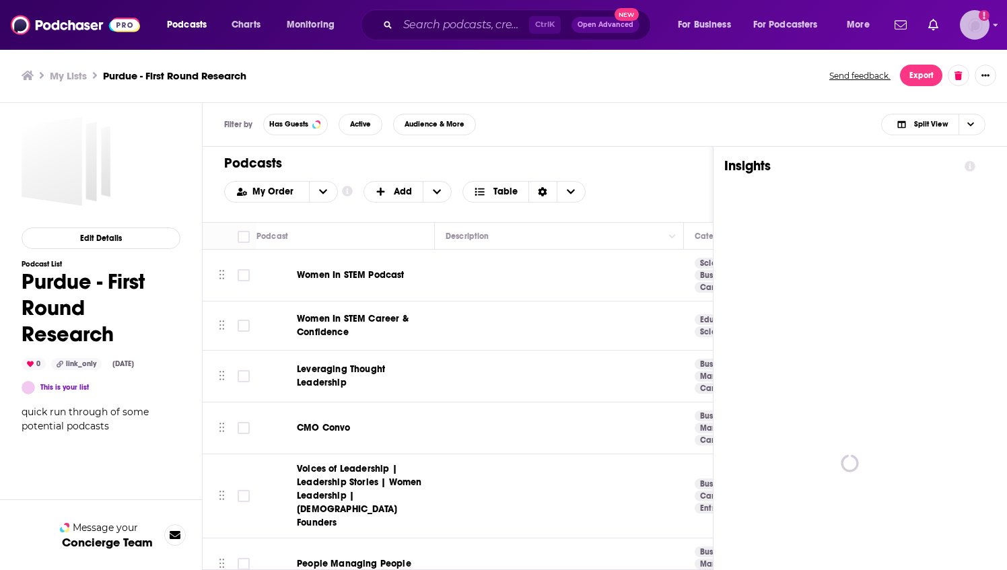
click at [995, 32] on div "Show profile menu" at bounding box center [995, 25] width 5 height 15
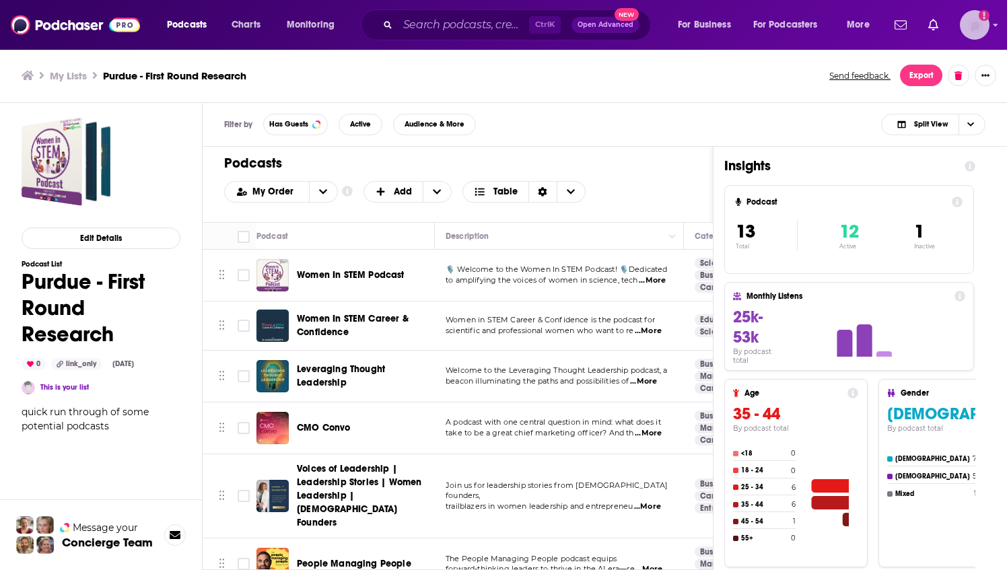
click at [995, 25] on icon "Show profile menu" at bounding box center [996, 25] width 5 height 3
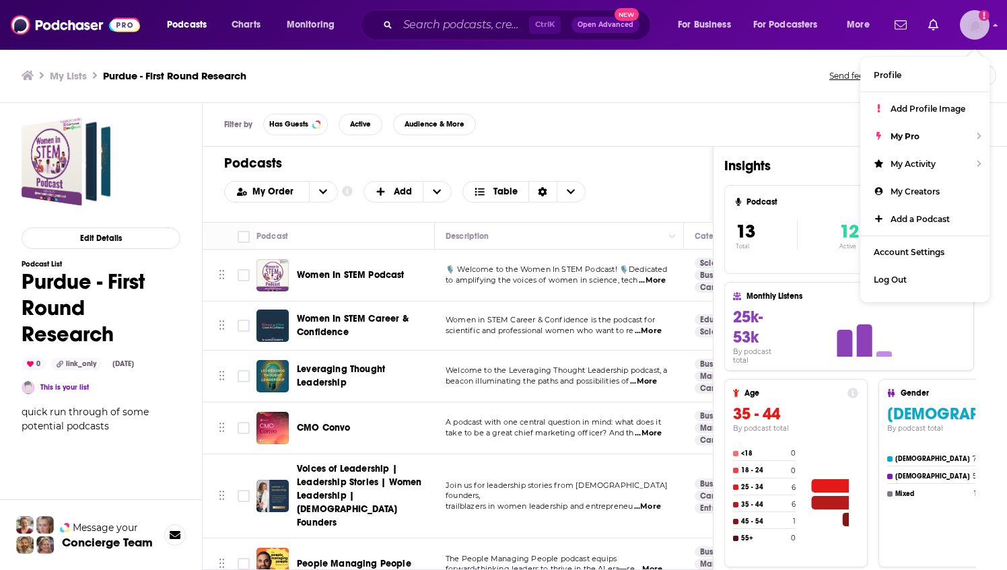
click at [940, 160] on div "My Activity" at bounding box center [924, 164] width 129 height 28
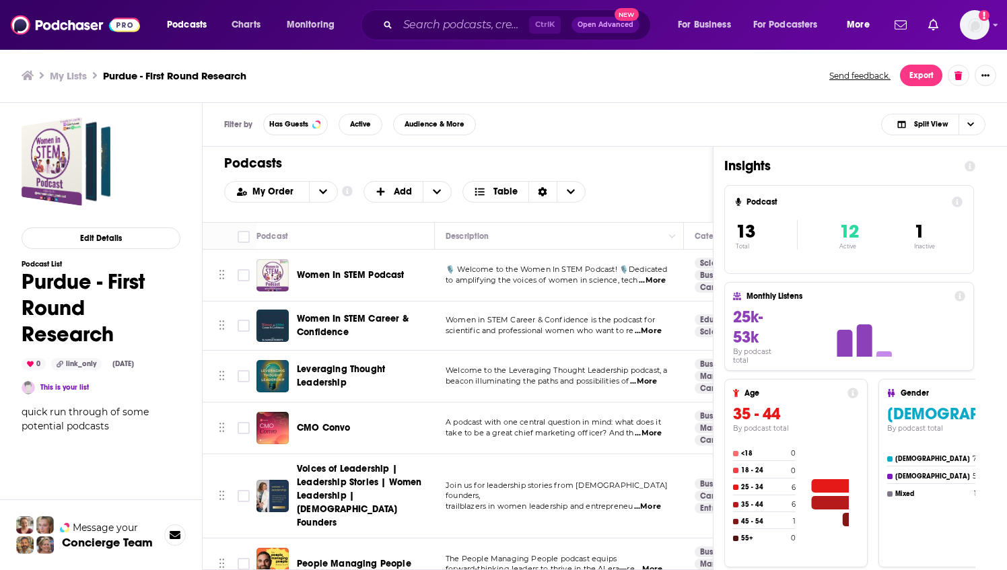
click at [870, 27] on button "More" at bounding box center [862, 25] width 49 height 22
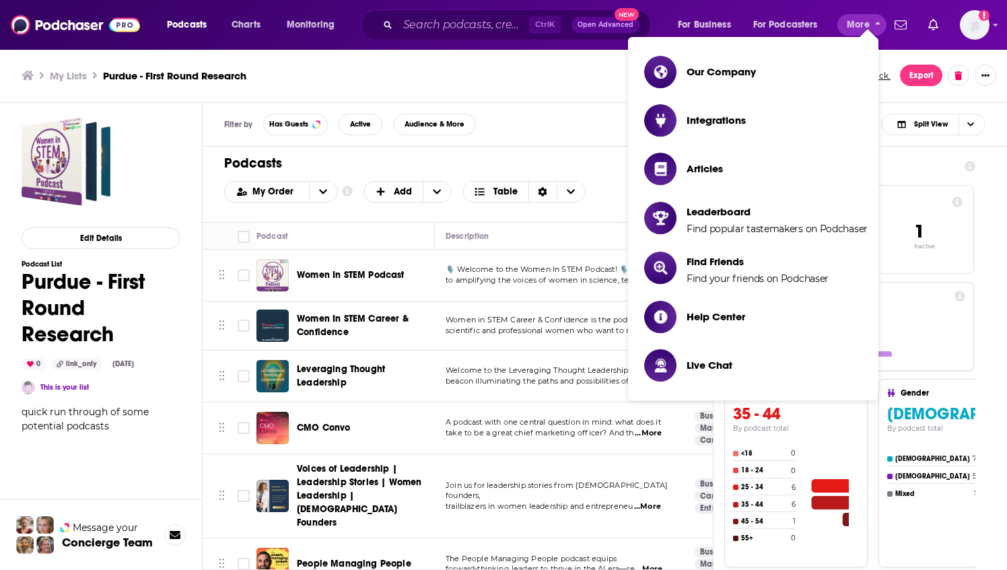
click at [574, 82] on div "My Lists Purdue - First Round Research Send feedback. Export" at bounding box center [504, 76] width 964 height 22
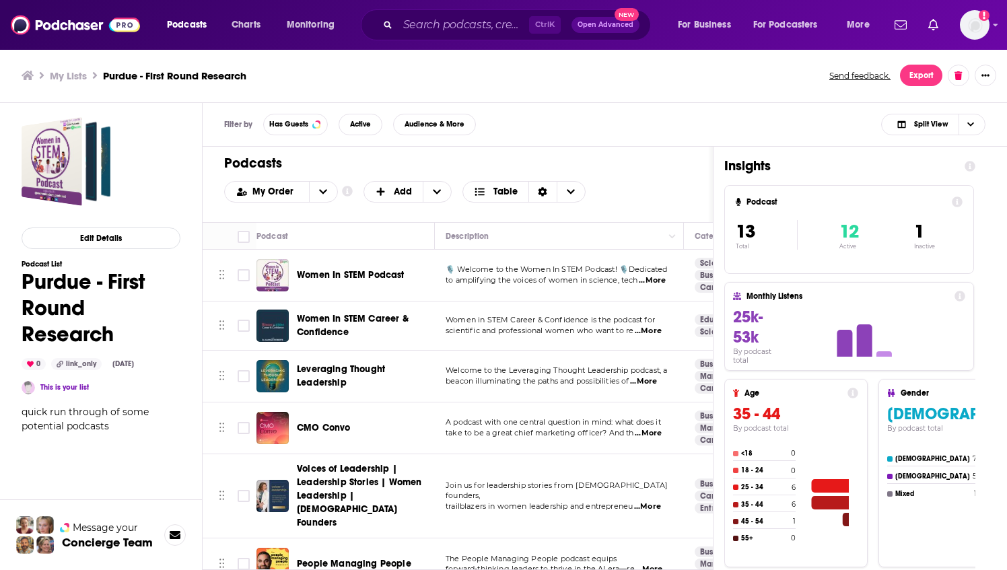
click at [972, 51] on div "My Lists Purdue - First Round Research Send feedback. Export" at bounding box center [503, 75] width 1007 height 55
click at [995, 25] on icon "Show profile menu" at bounding box center [996, 25] width 5 height 3
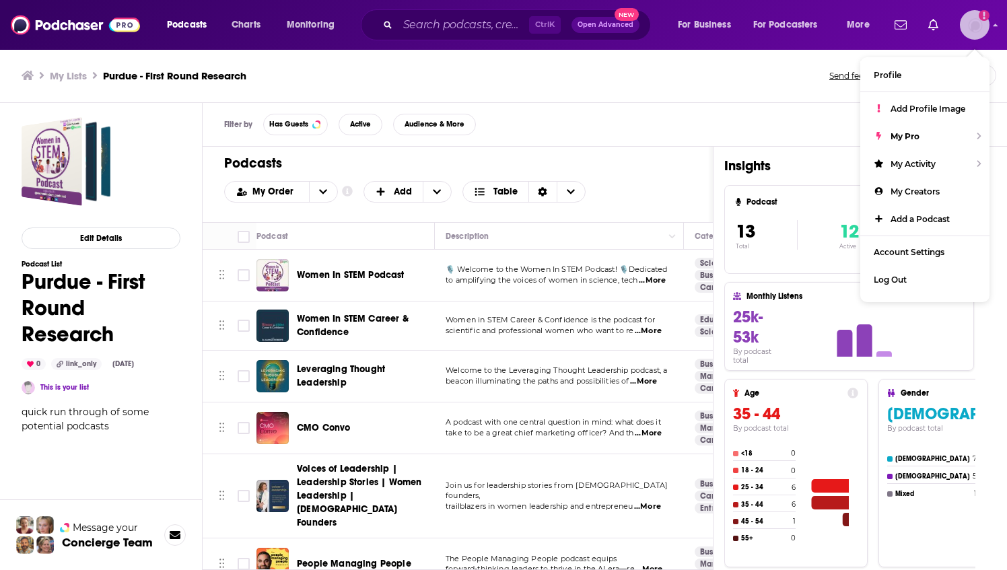
click at [951, 145] on div "My Pro" at bounding box center [924, 137] width 129 height 28
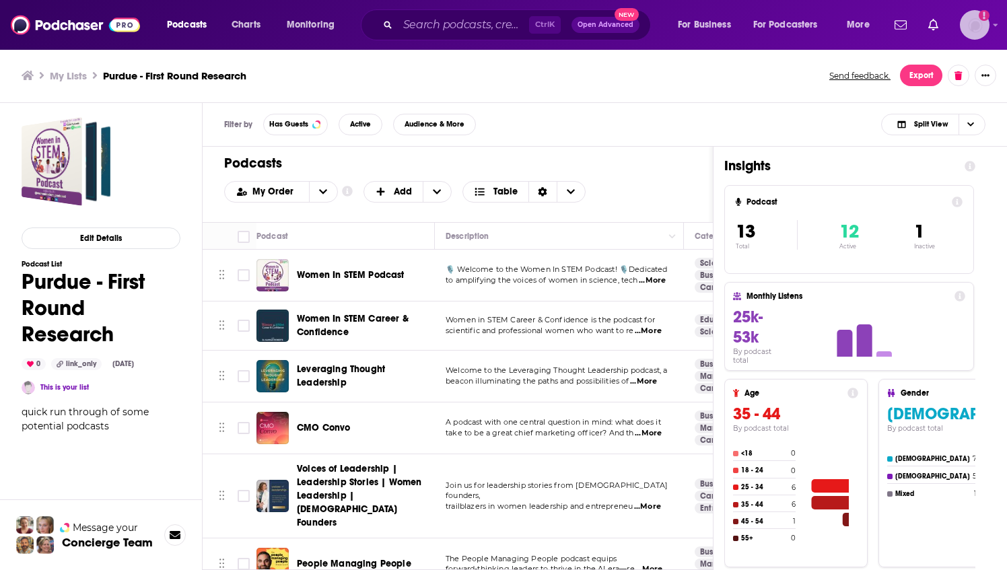
click at [978, 36] on img "Logged in as ncannella" at bounding box center [975, 25] width 30 height 30
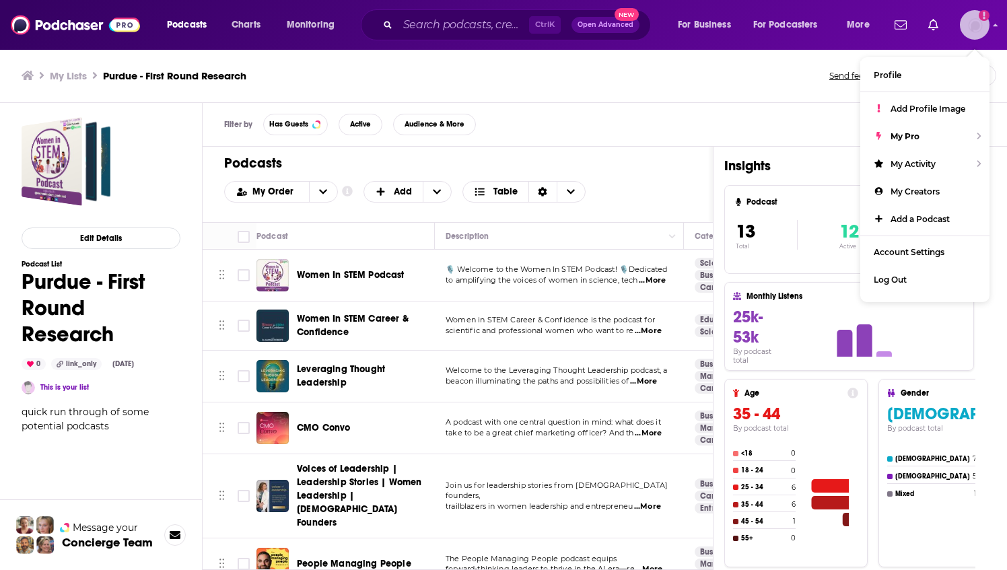
click at [967, 167] on div "My Activity" at bounding box center [924, 164] width 129 height 28
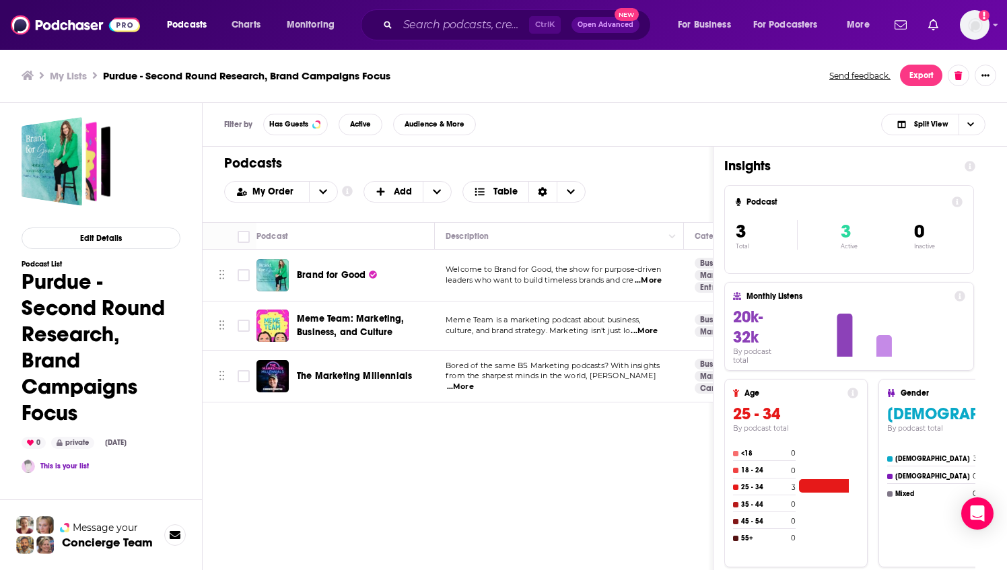
click at [381, 376] on div "Podcasts Charts Monitoring Ctrl K Open Advanced New For Business For Podcasters…" at bounding box center [503, 285] width 1007 height 570
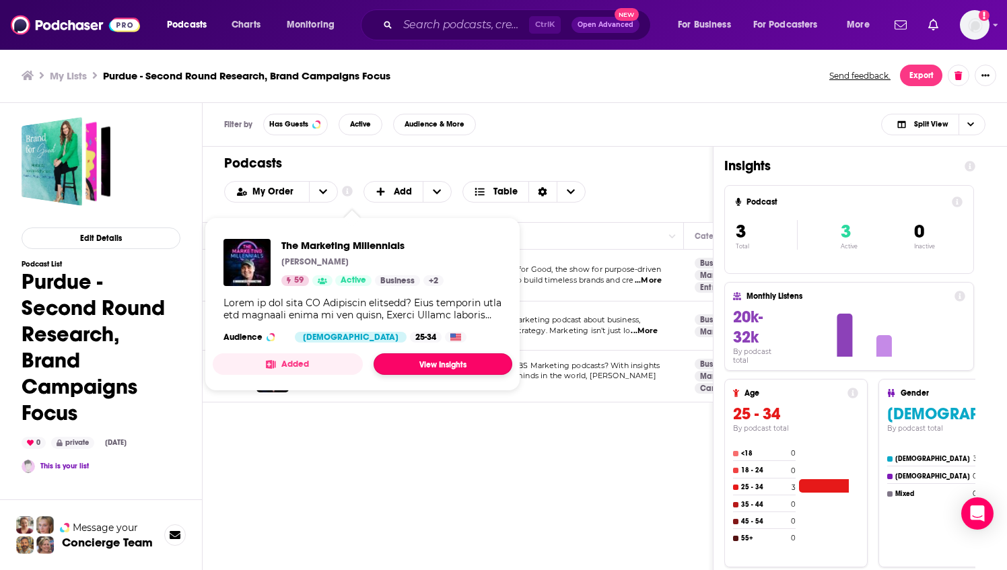
click at [429, 366] on link "View Insights" at bounding box center [443, 364] width 139 height 22
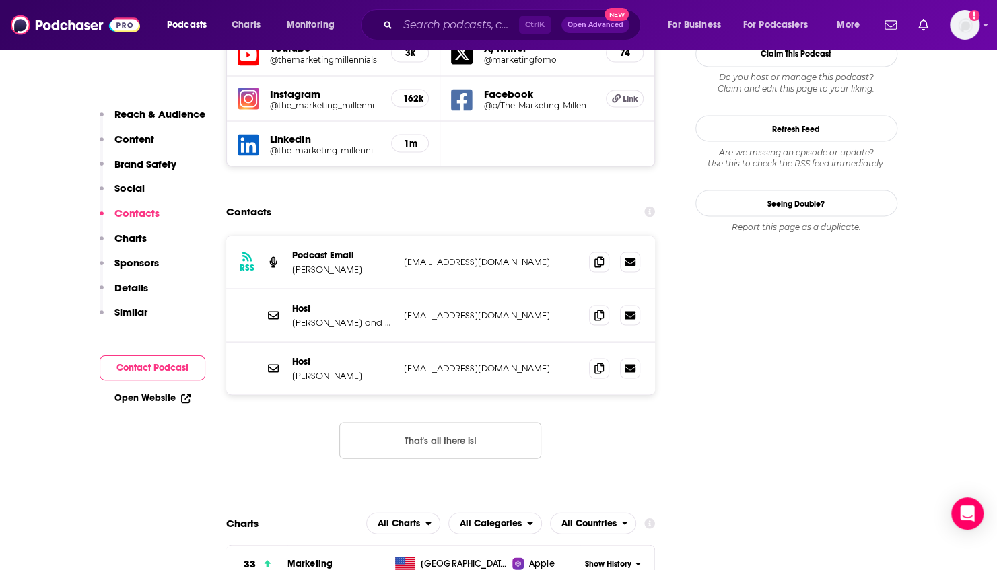
scroll to position [1416, 0]
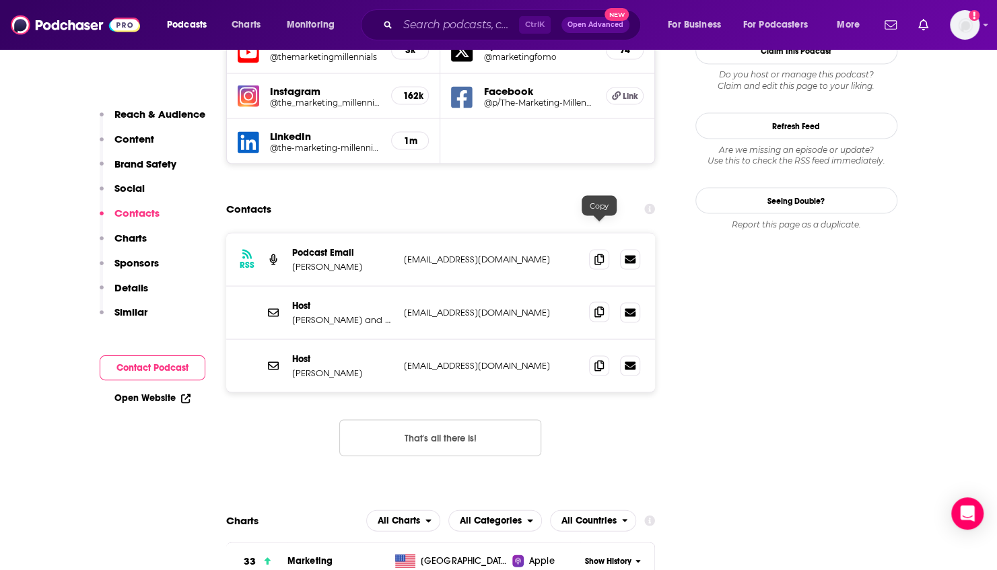
click at [605, 302] on span at bounding box center [599, 312] width 20 height 20
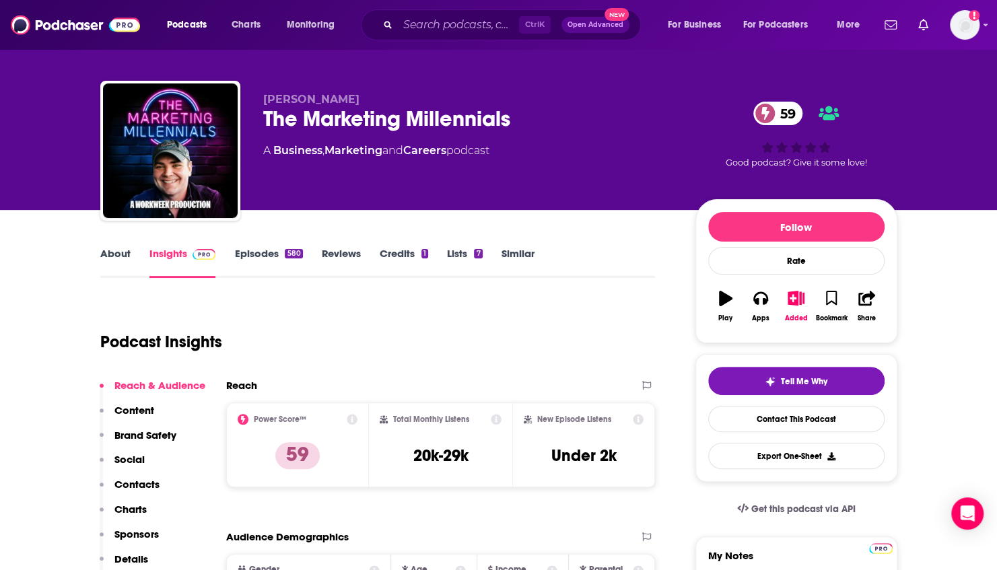
scroll to position [0, 0]
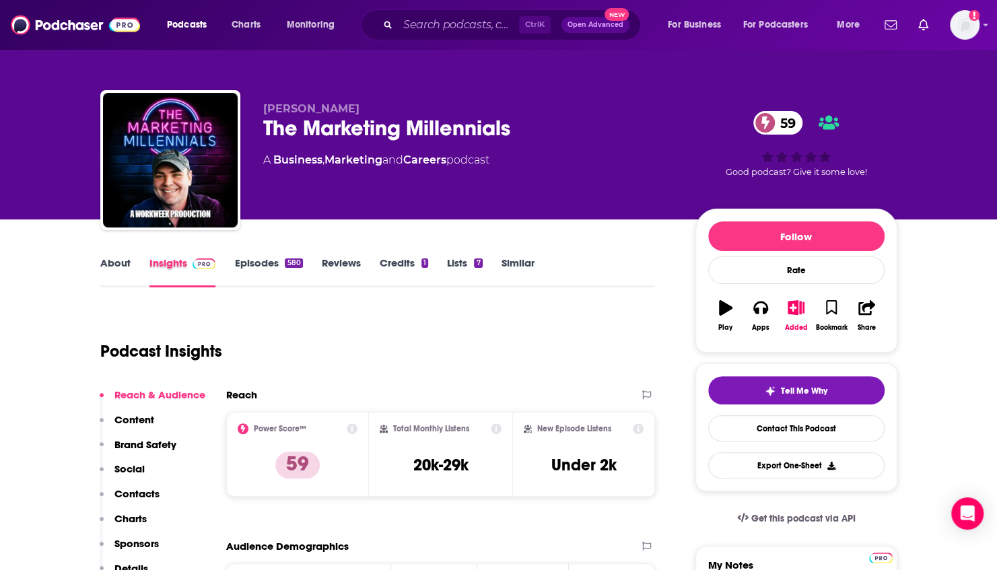
click at [228, 264] on div "Insights" at bounding box center [192, 272] width 86 height 31
click at [242, 265] on link "Episodes 580" at bounding box center [268, 272] width 68 height 31
